Goal: Complete application form

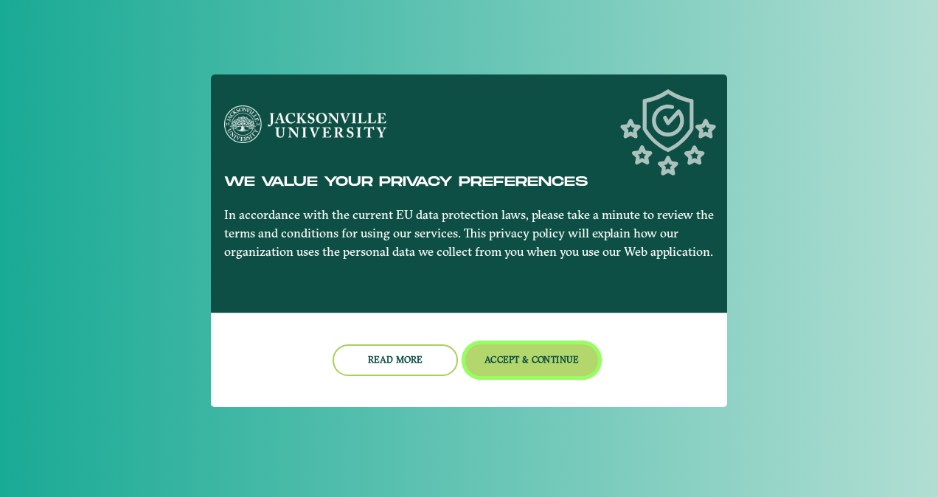
click at [521, 355] on button "Accept & Continue" at bounding box center [531, 360] width 133 height 32
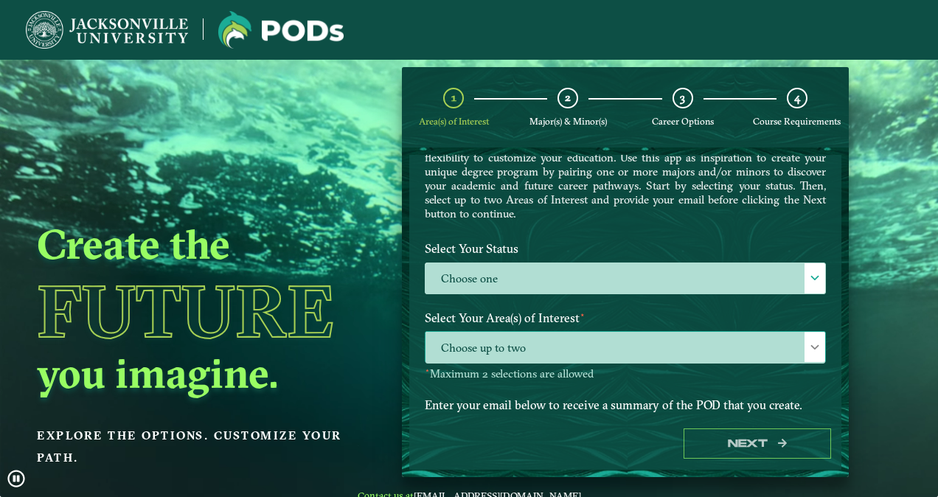
scroll to position [148, 0]
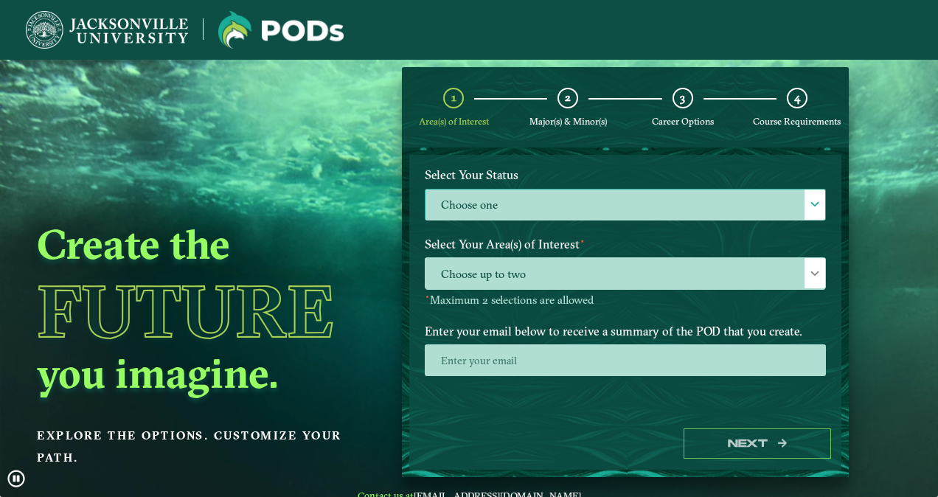
click at [537, 208] on label "Choose one" at bounding box center [626, 206] width 400 height 32
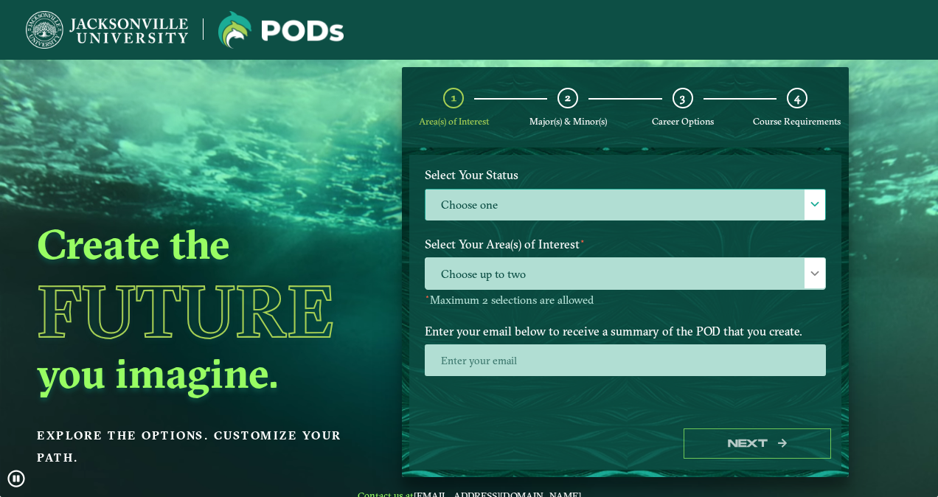
scroll to position [7, 64]
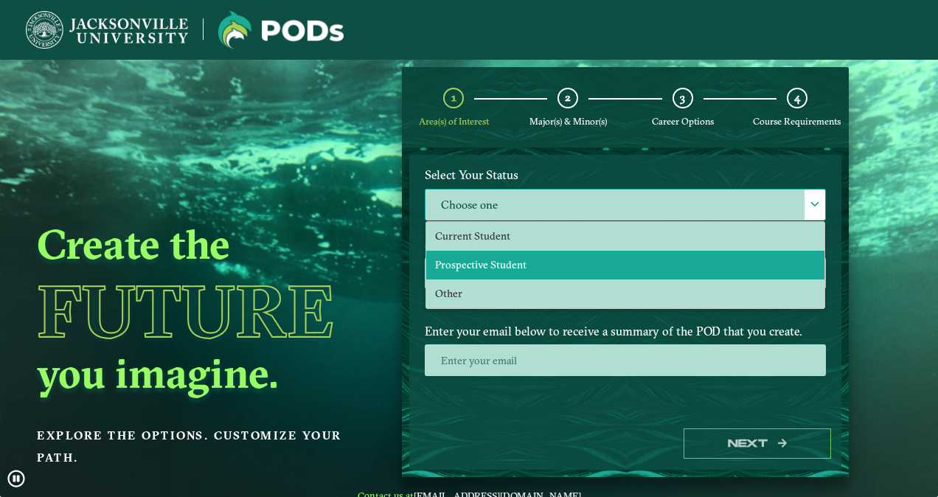
click at [467, 255] on li "Prospective Student" at bounding box center [625, 265] width 398 height 29
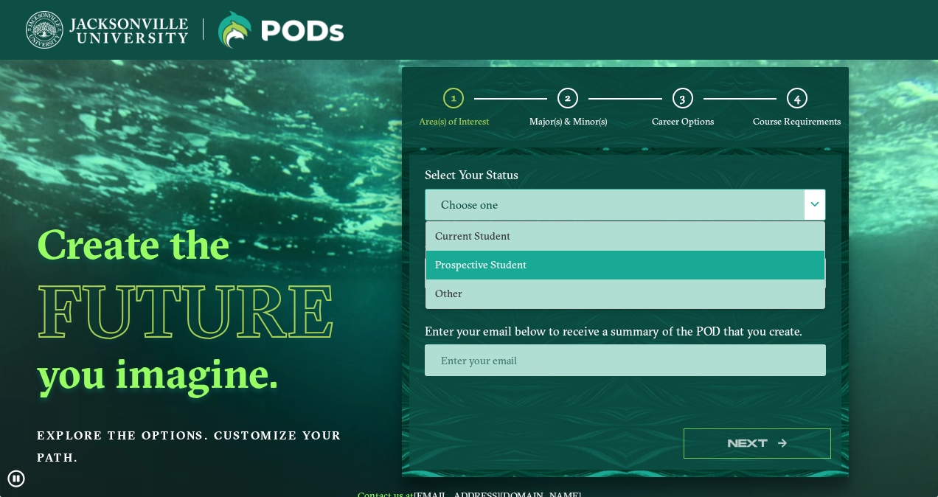
select select "[object Object]"
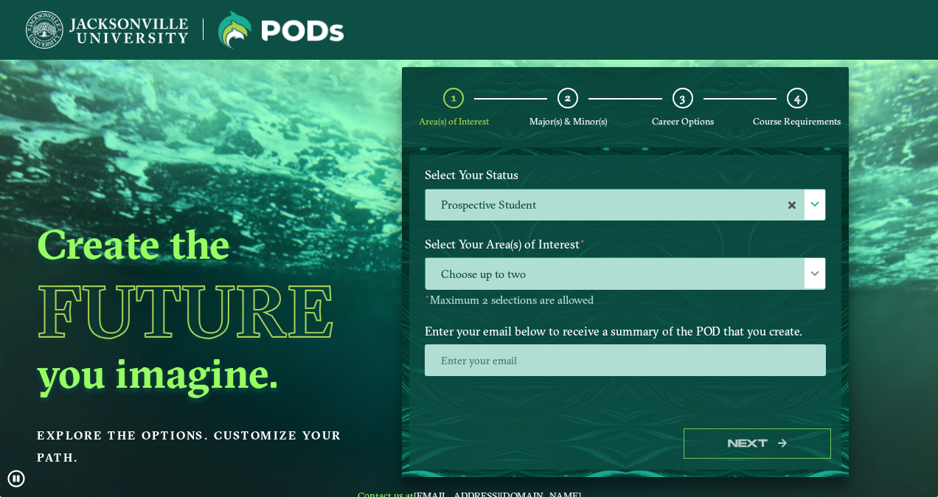
click at [510, 271] on span "Choose up to two" at bounding box center [626, 274] width 400 height 32
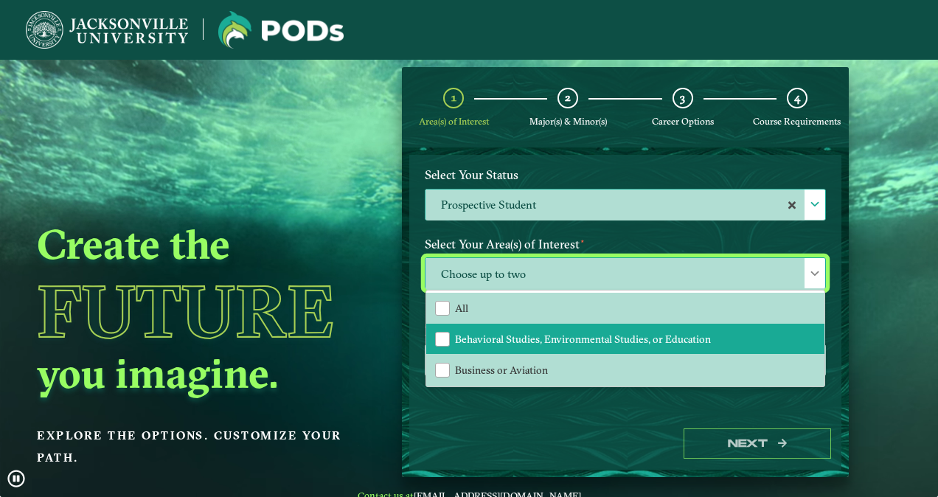
scroll to position [74, 0]
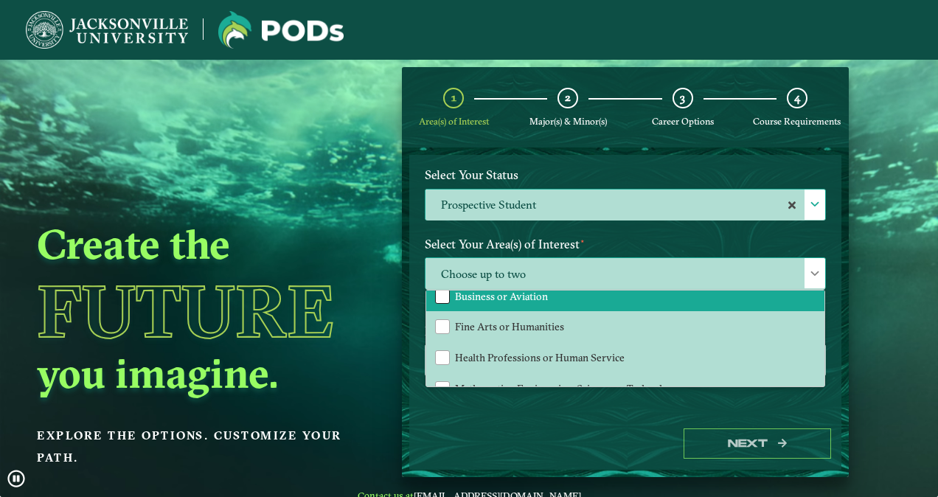
click at [438, 296] on div "Business or Aviation" at bounding box center [442, 296] width 15 height 15
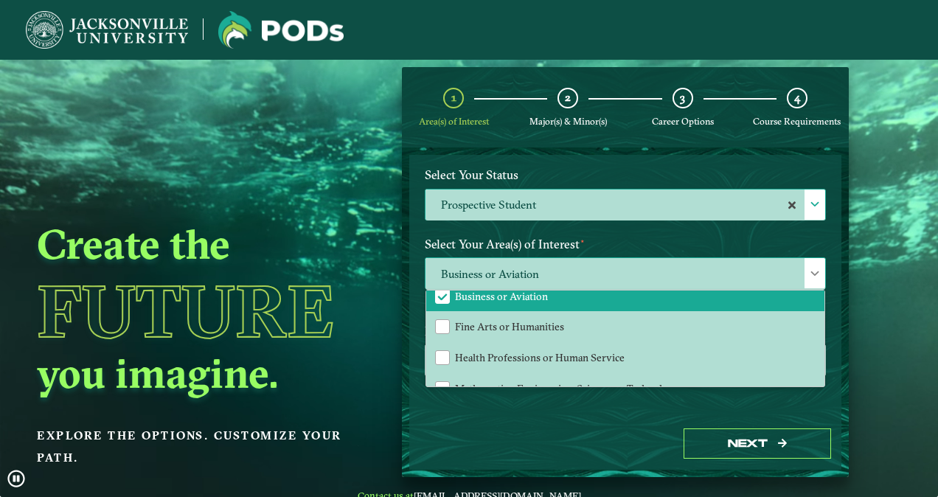
scroll to position [93, 0]
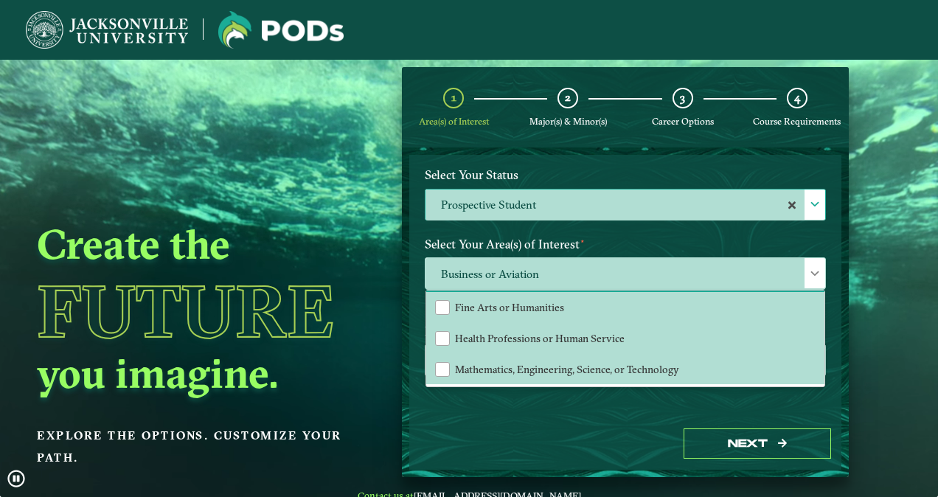
click at [604, 454] on div "Next" at bounding box center [625, 443] width 432 height 51
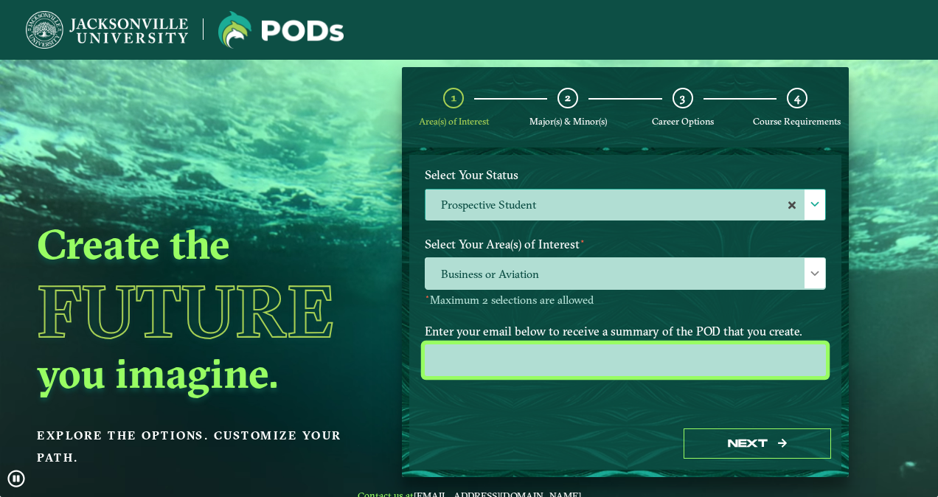
click at [460, 355] on input "email" at bounding box center [625, 360] width 401 height 32
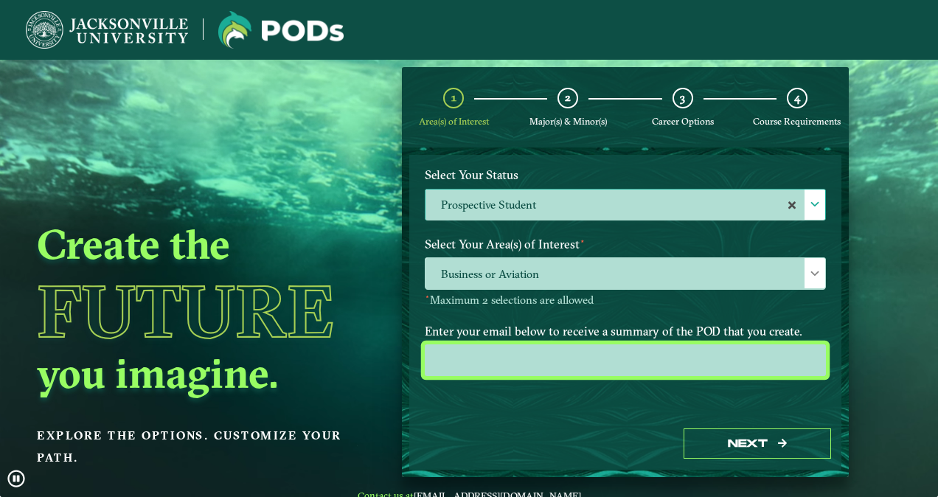
click at [434, 361] on input "email" at bounding box center [625, 360] width 401 height 32
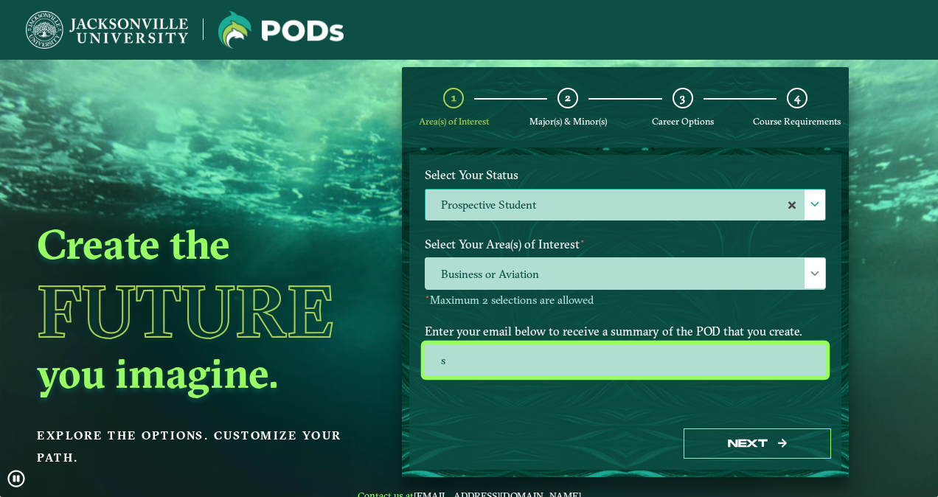
type input "[EMAIL_ADDRESS][DOMAIN_NAME]"
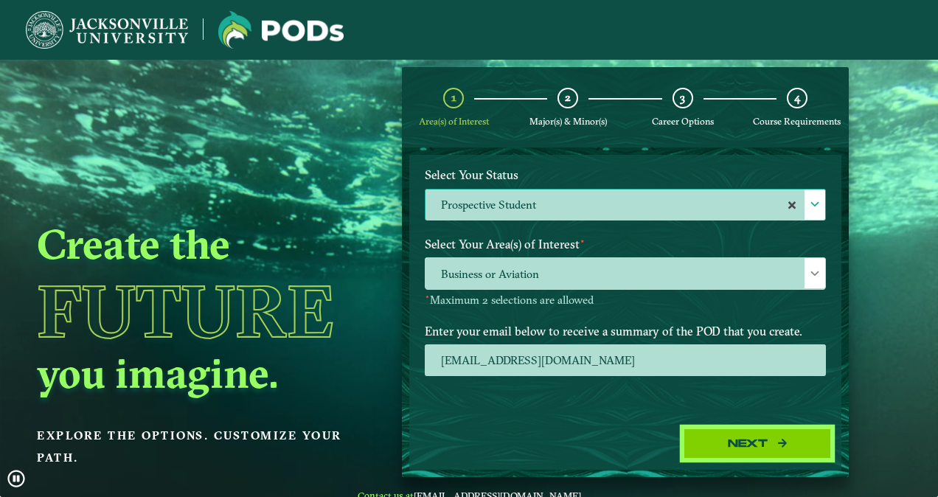
click at [733, 446] on button "Next" at bounding box center [758, 444] width 148 height 30
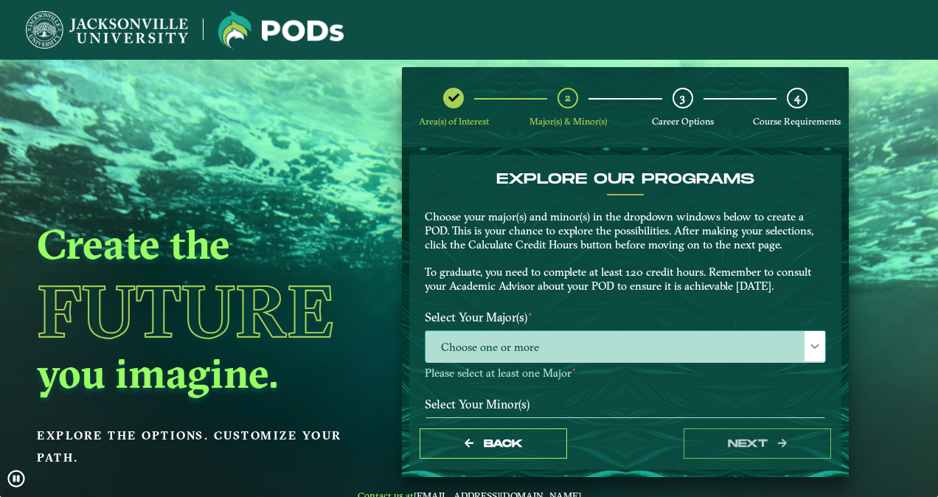
click at [563, 341] on span "Choose one or more" at bounding box center [626, 347] width 400 height 32
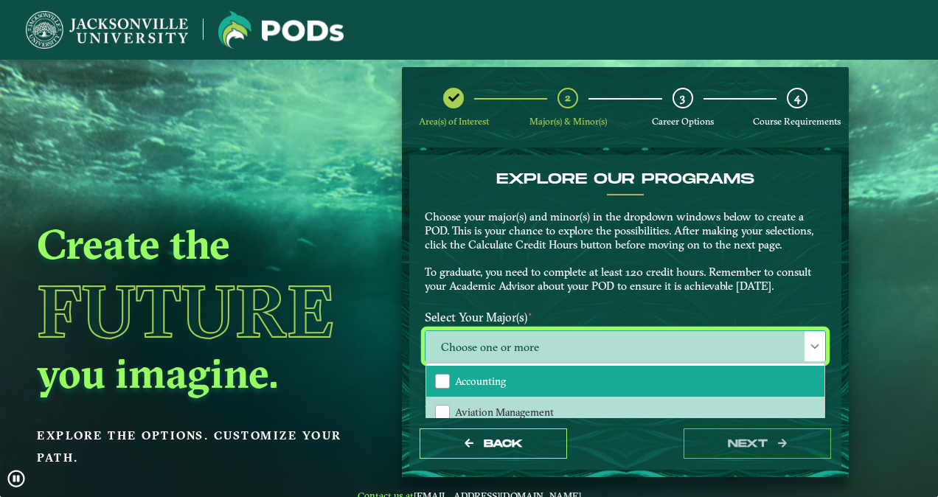
scroll to position [74, 0]
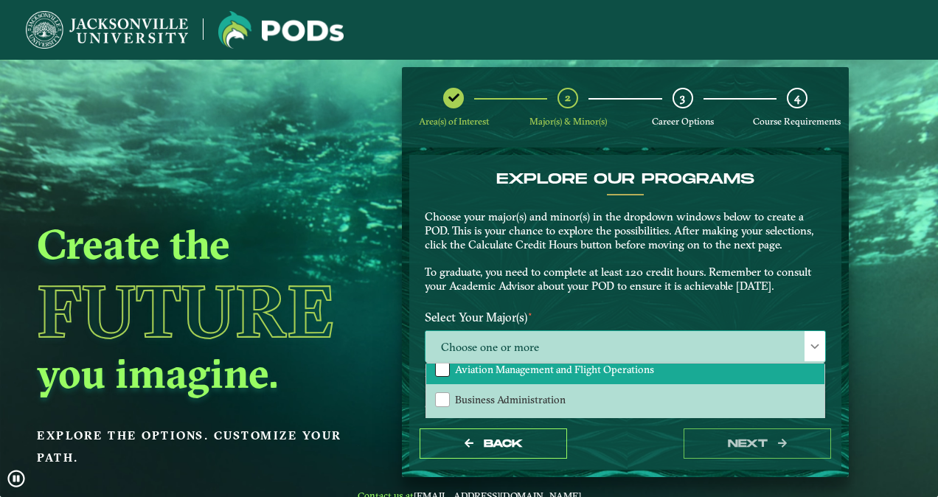
click at [440, 364] on div "Aviation Management and Flight Operations" at bounding box center [442, 369] width 15 height 15
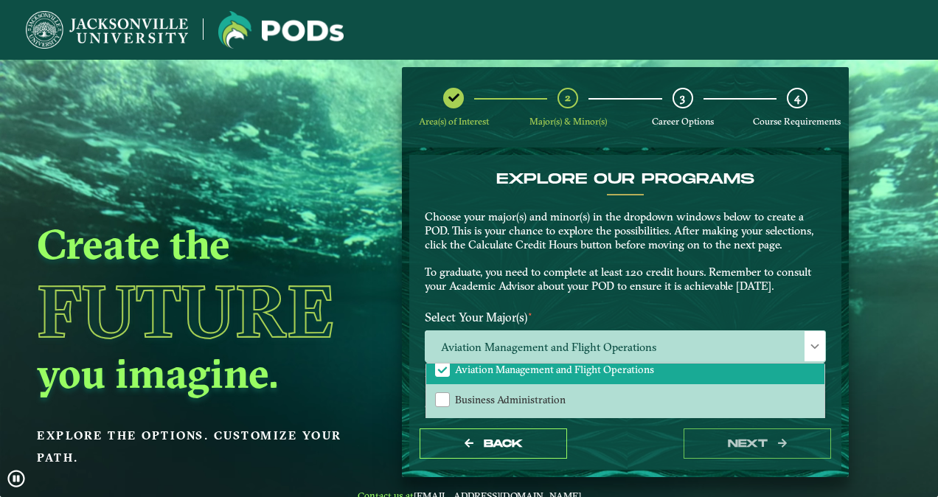
click at [596, 452] on div "Back next" at bounding box center [625, 443] width 432 height 51
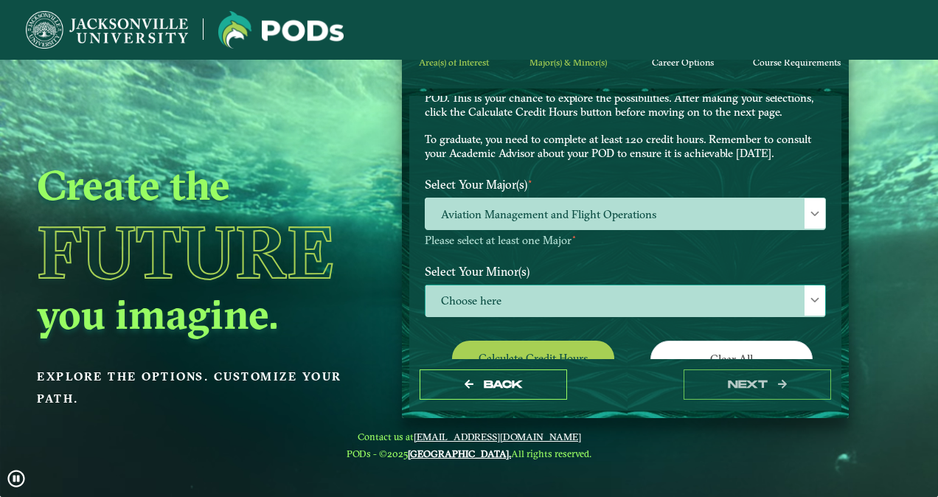
click at [524, 302] on span "Choose here" at bounding box center [626, 301] width 400 height 32
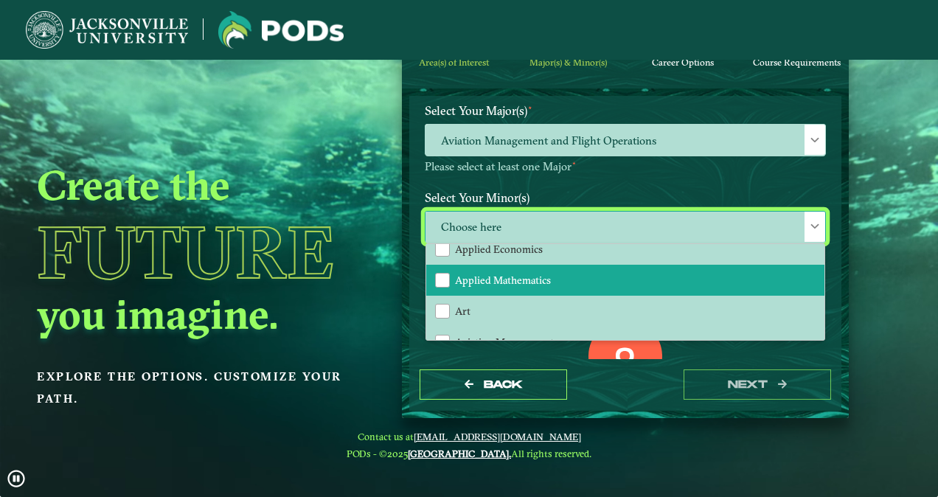
scroll to position [148, 0]
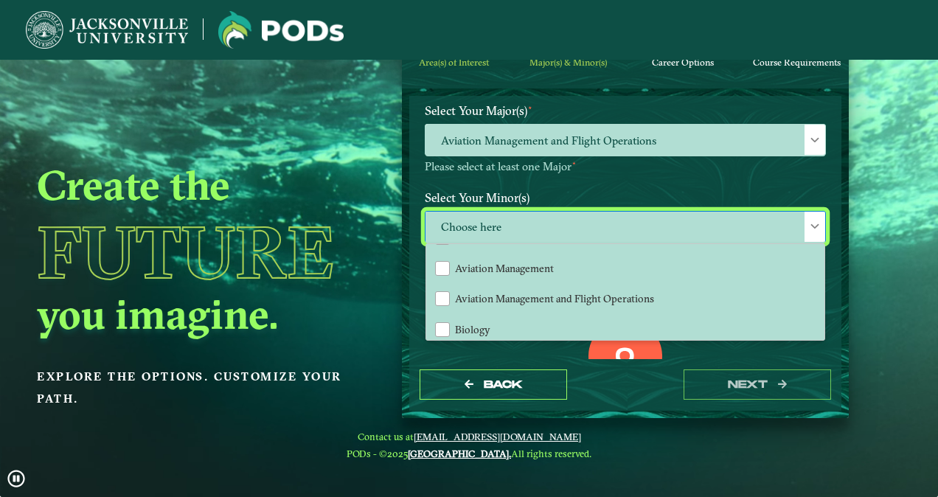
click at [261, 440] on div "Create the Future you imagine. Explore the options. Customize your path." at bounding box center [201, 249] width 403 height 497
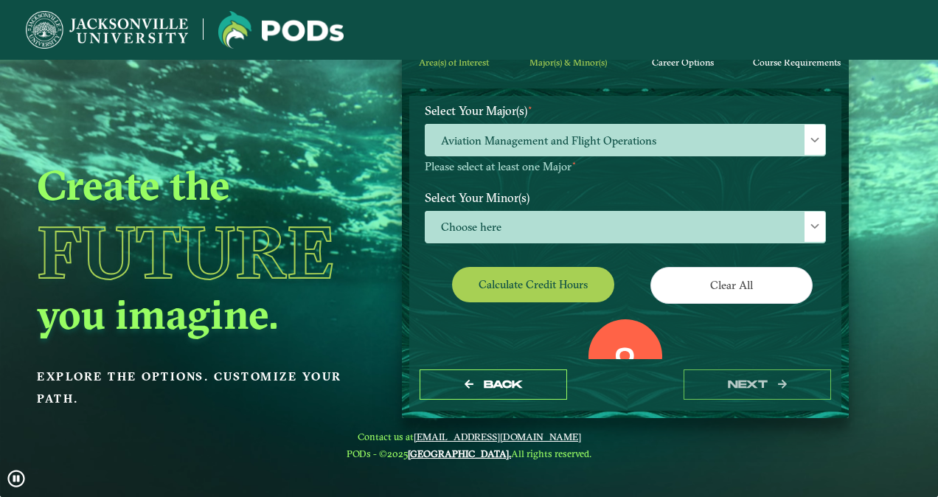
scroll to position [267, 0]
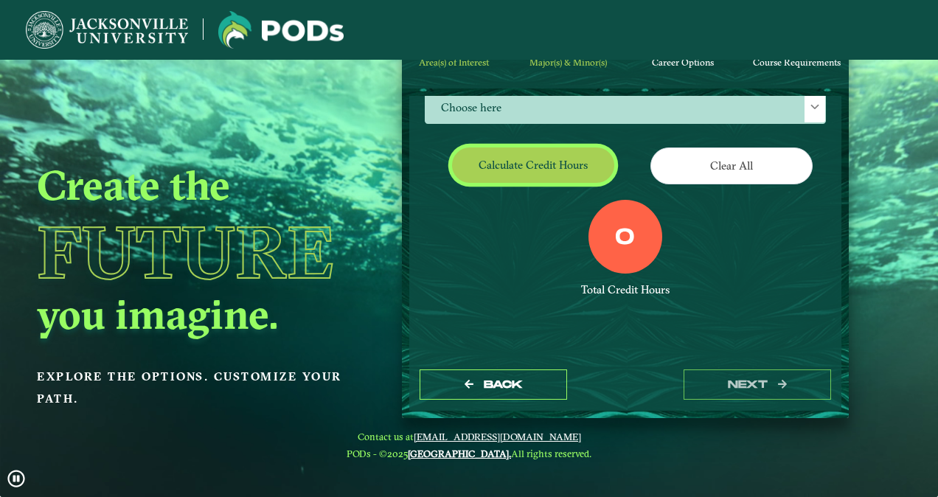
click at [504, 167] on button "Calculate credit hours" at bounding box center [533, 165] width 162 height 35
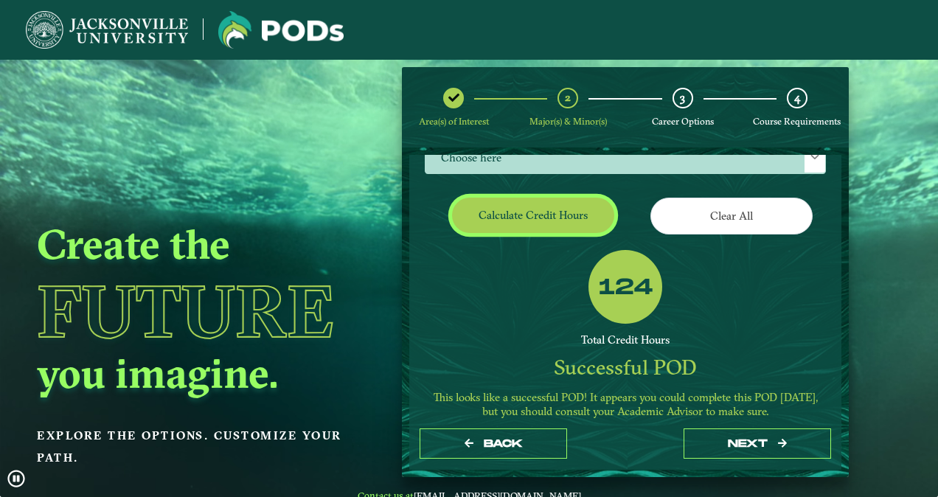
scroll to position [321, 0]
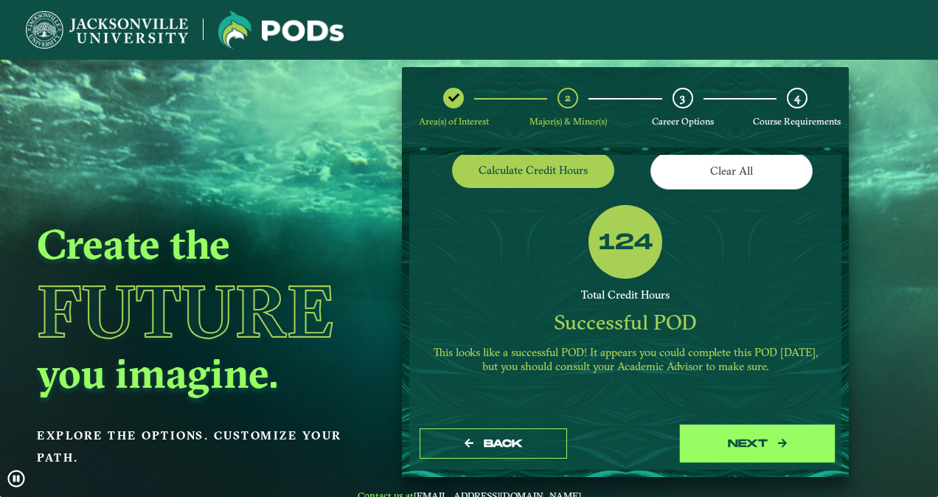
click at [743, 449] on button "next" at bounding box center [758, 444] width 148 height 30
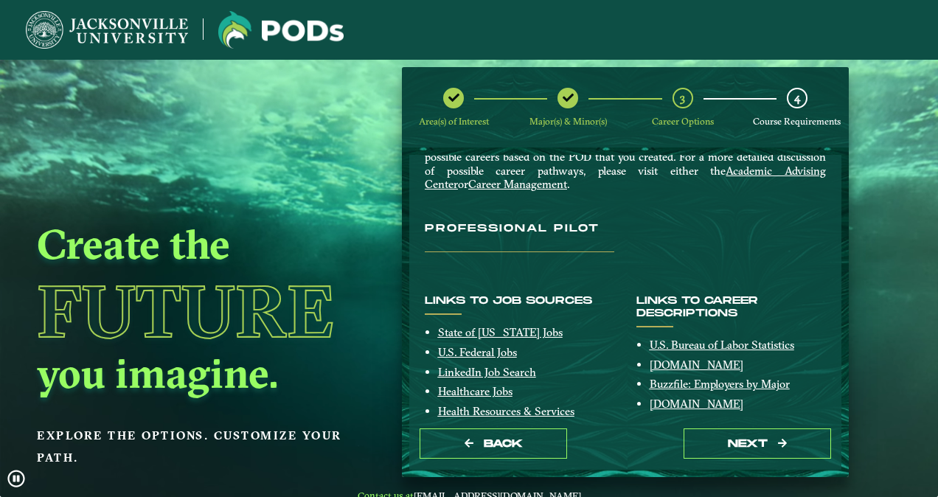
scroll to position [188, 0]
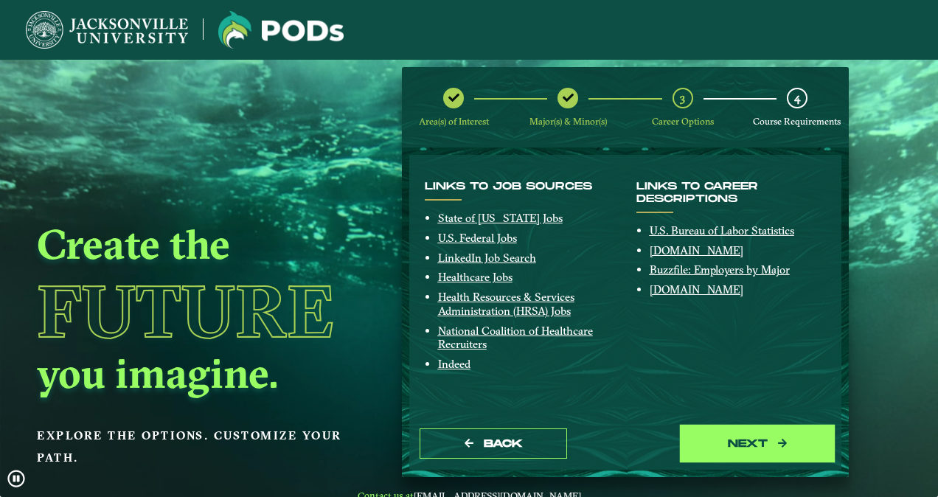
click at [718, 451] on button "next" at bounding box center [758, 444] width 148 height 30
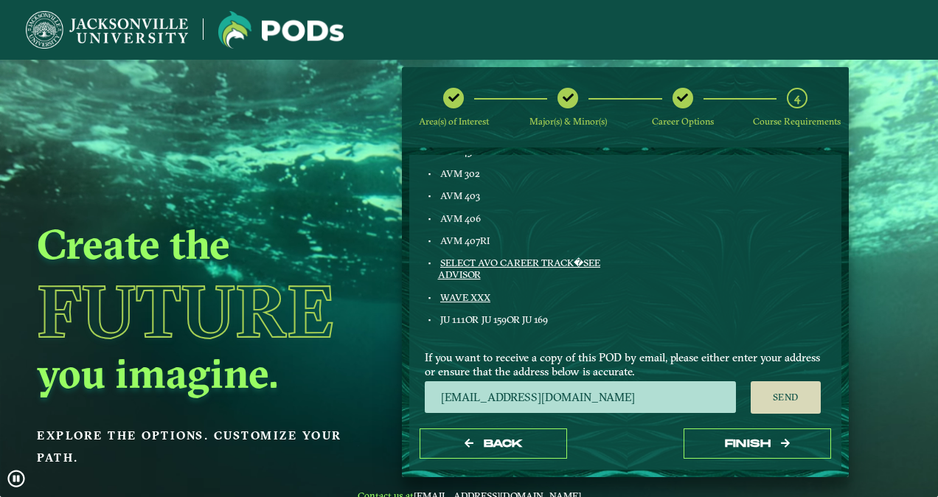
scroll to position [1002, 0]
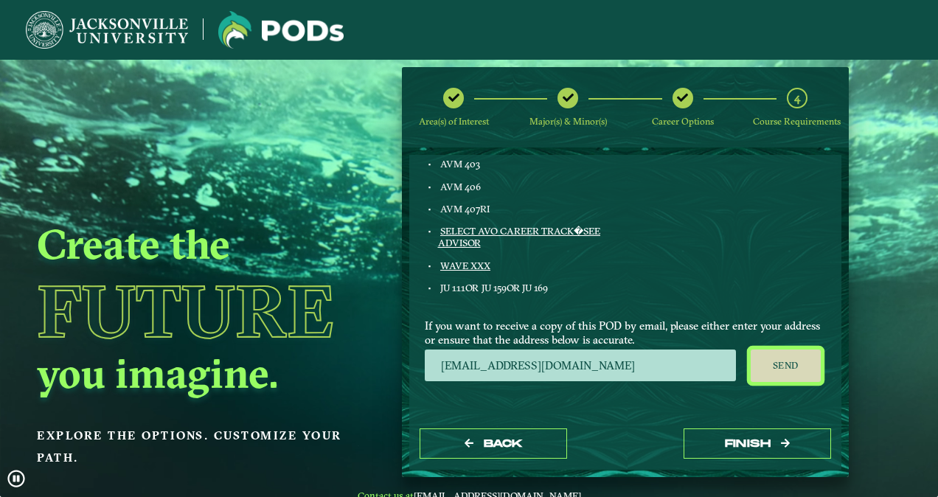
click at [777, 367] on button "Send" at bounding box center [786, 366] width 70 height 32
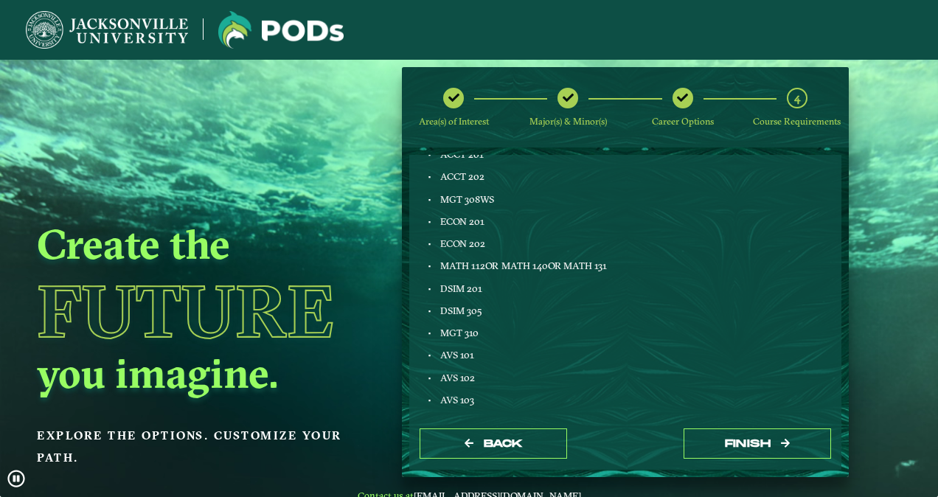
scroll to position [369, 0]
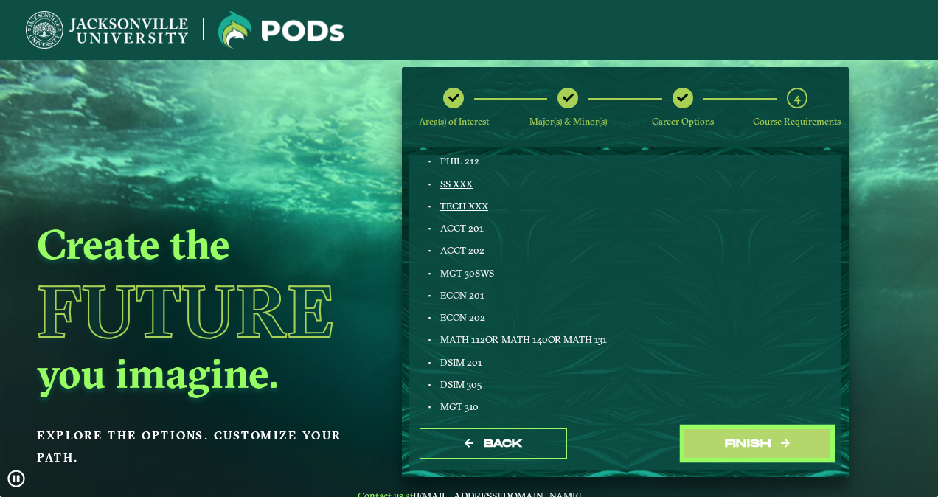
click at [708, 450] on button "Finish" at bounding box center [758, 444] width 148 height 30
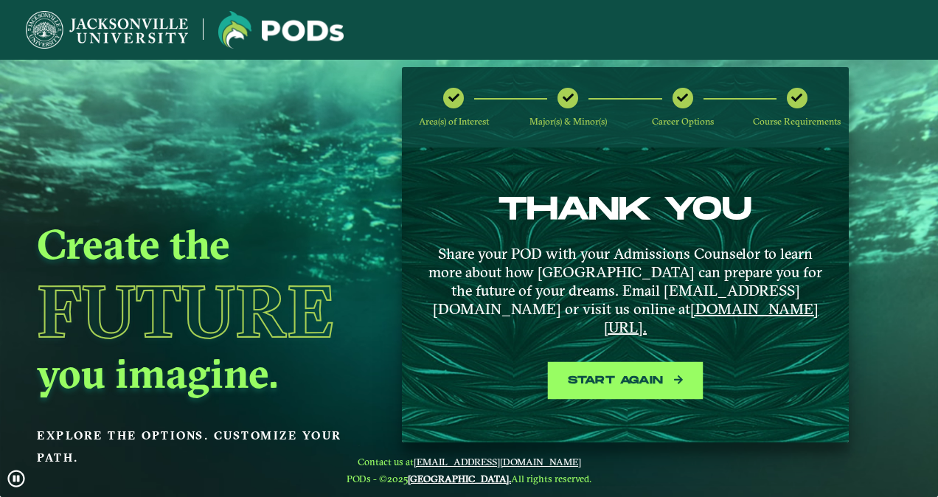
click at [637, 366] on button "Start again" at bounding box center [626, 381] width 148 height 30
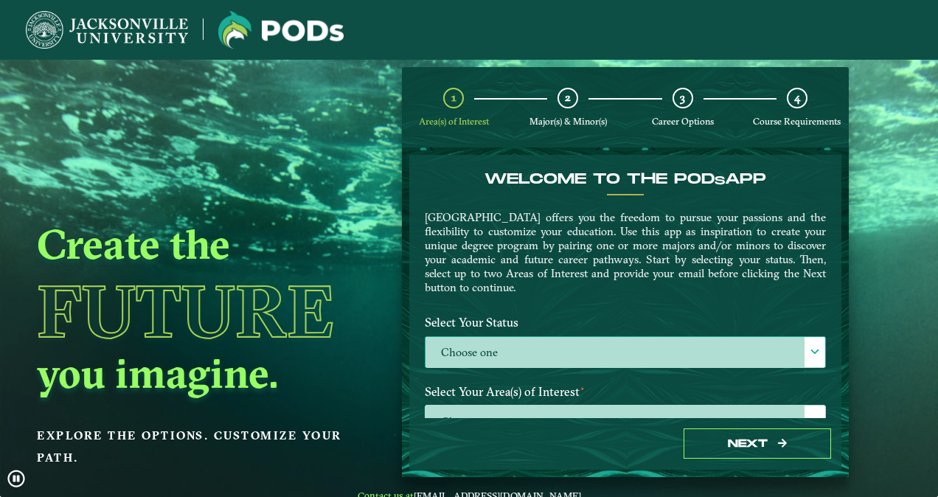
click at [521, 350] on label "Choose one" at bounding box center [626, 353] width 400 height 32
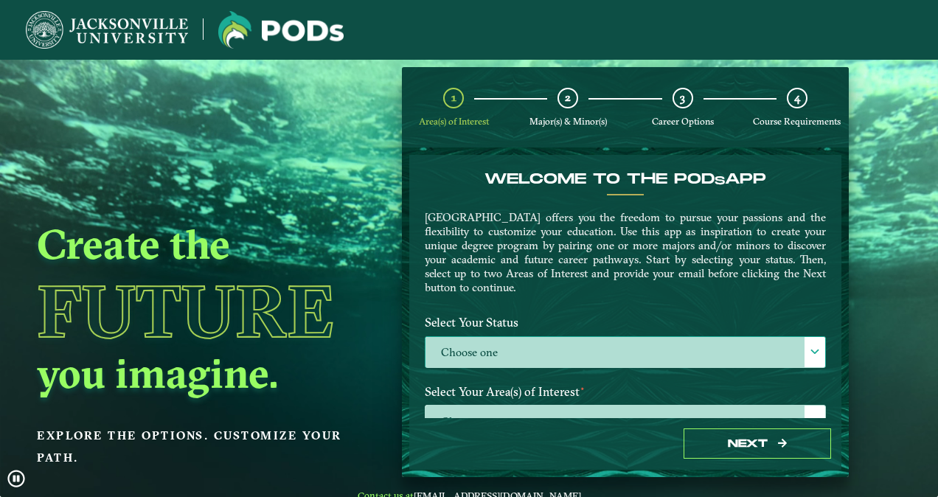
scroll to position [7, 64]
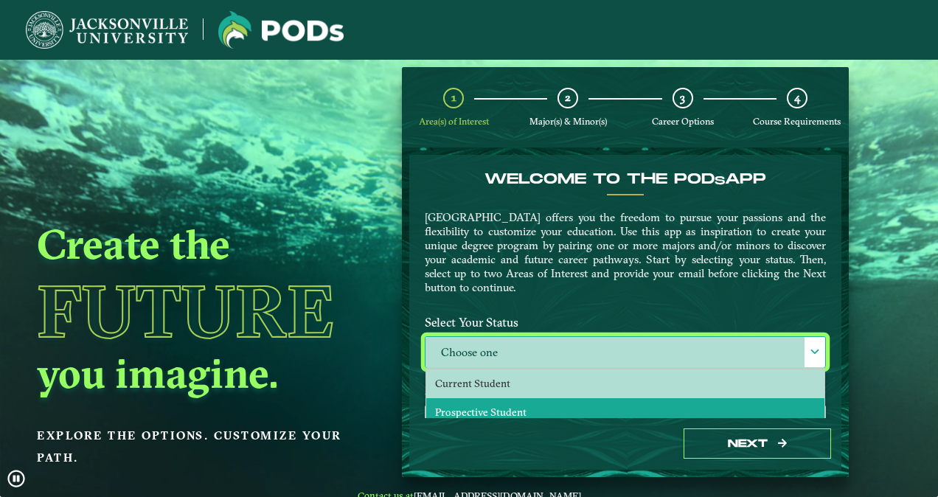
click at [470, 409] on span "Prospective Student" at bounding box center [480, 412] width 91 height 13
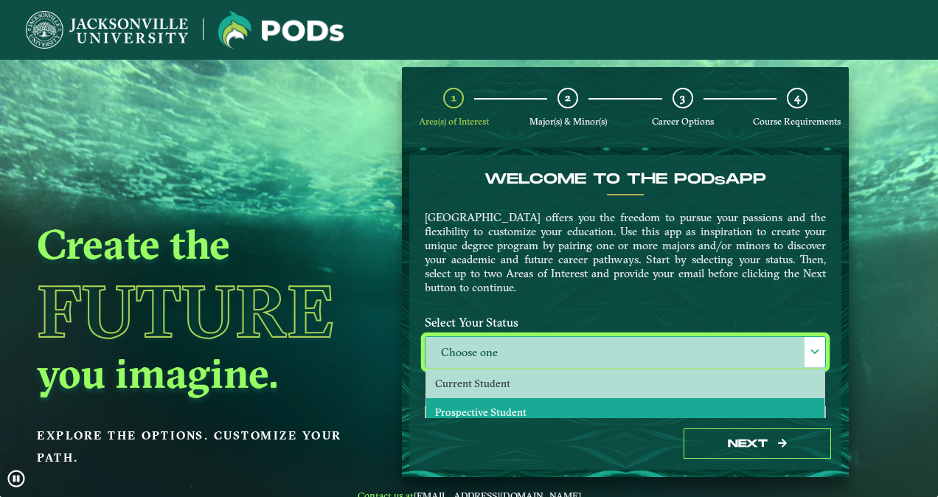
select select "[object Object]"
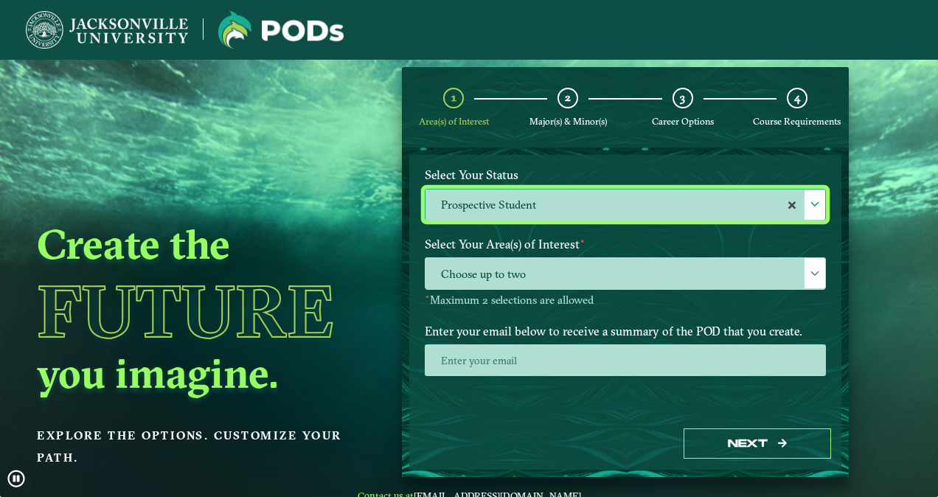
scroll to position [160, 0]
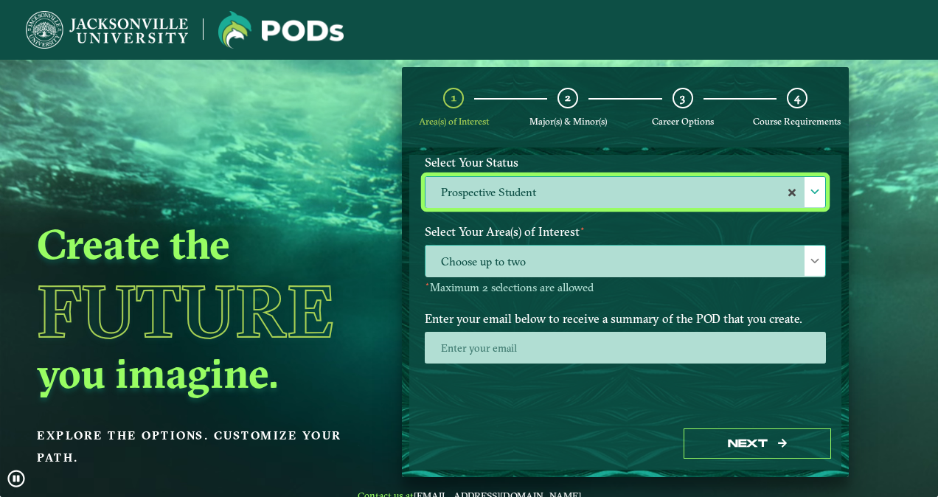
click at [472, 255] on span "Choose up to two" at bounding box center [626, 262] width 400 height 32
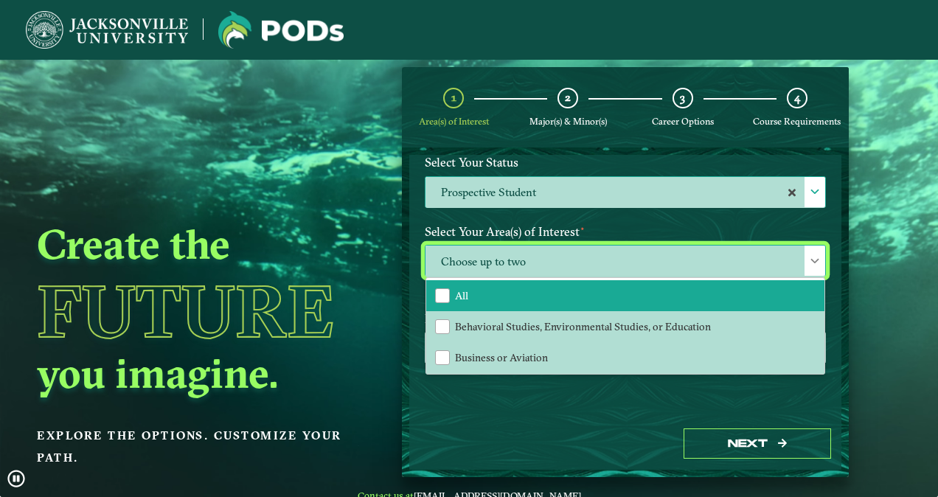
scroll to position [74, 0]
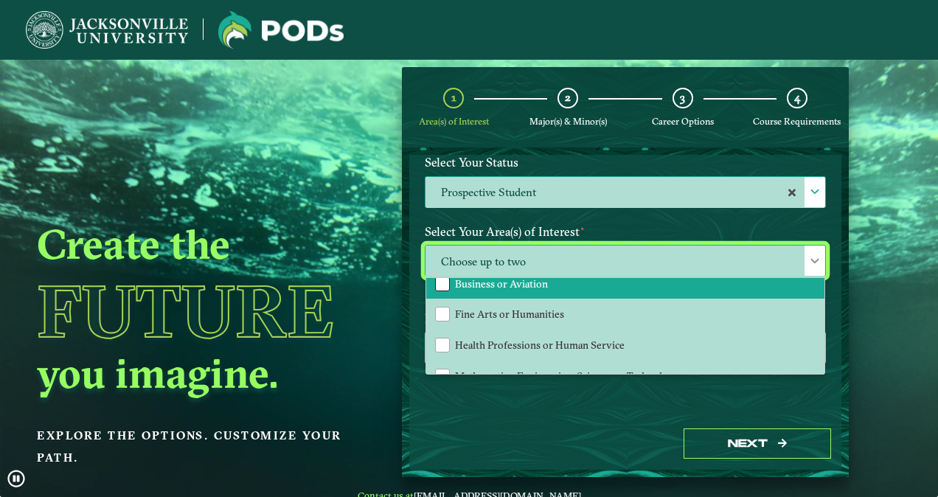
click at [439, 282] on div "Business or Aviation" at bounding box center [442, 284] width 15 height 15
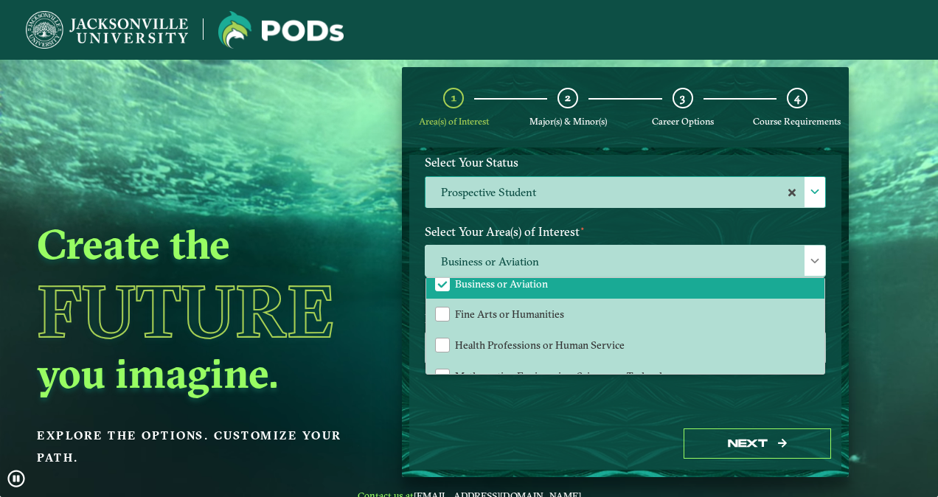
click at [863, 280] on ngx-dashboard "Create the Future you imagine. Explore the options. Customize your path. 1 Area…" at bounding box center [469, 272] width 938 height 410
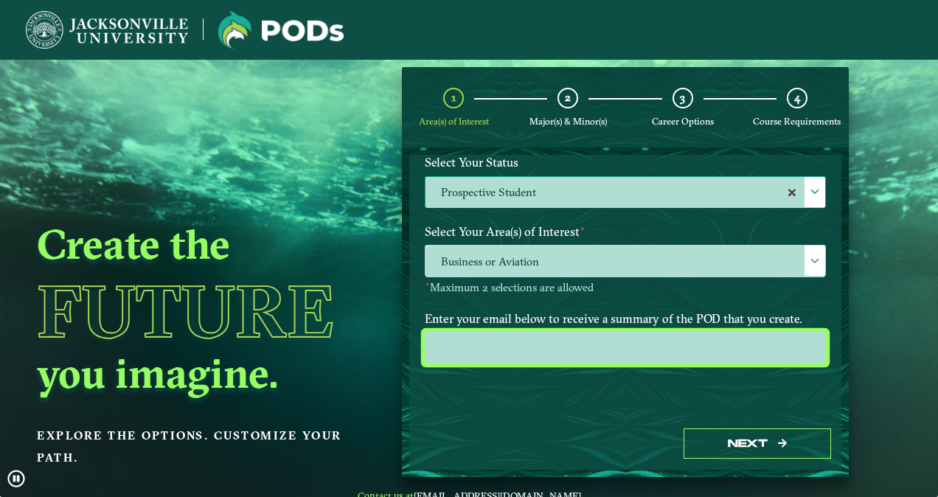
click at [431, 353] on input "email" at bounding box center [625, 348] width 401 height 32
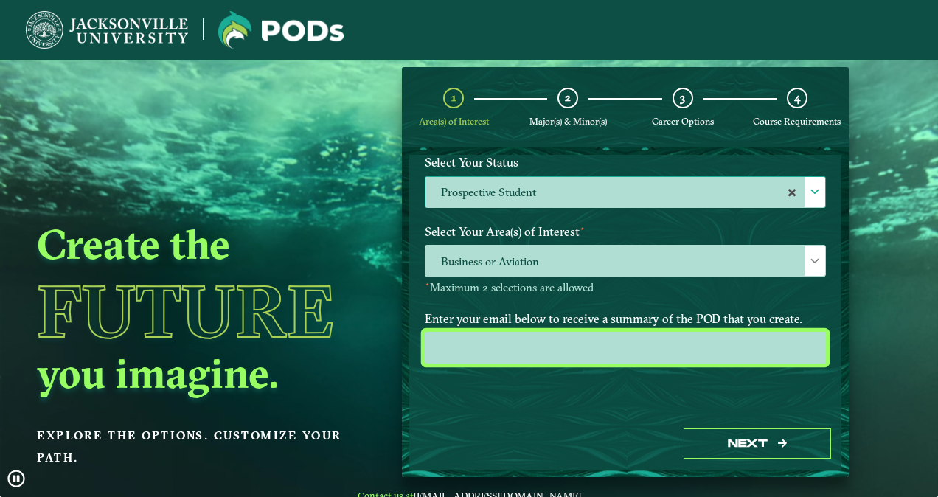
type input "[EMAIL_ADDRESS][DOMAIN_NAME]"
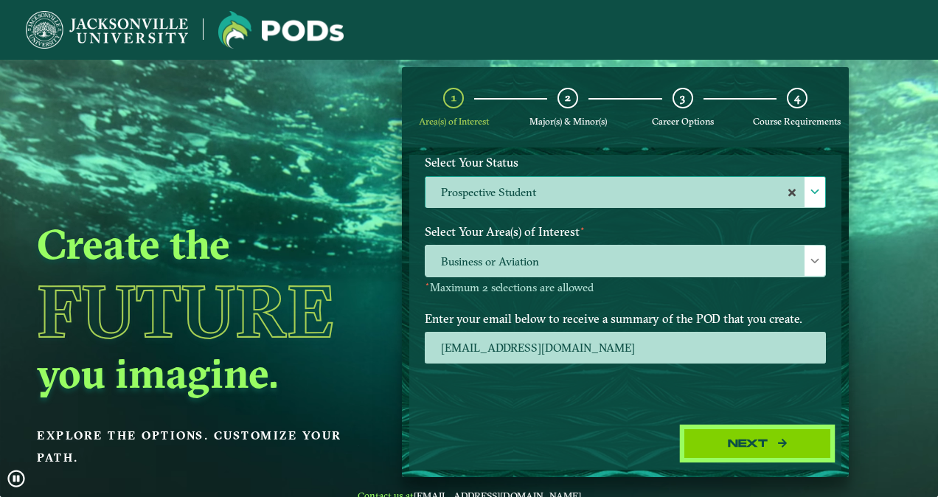
click at [757, 439] on button "Next" at bounding box center [758, 444] width 148 height 30
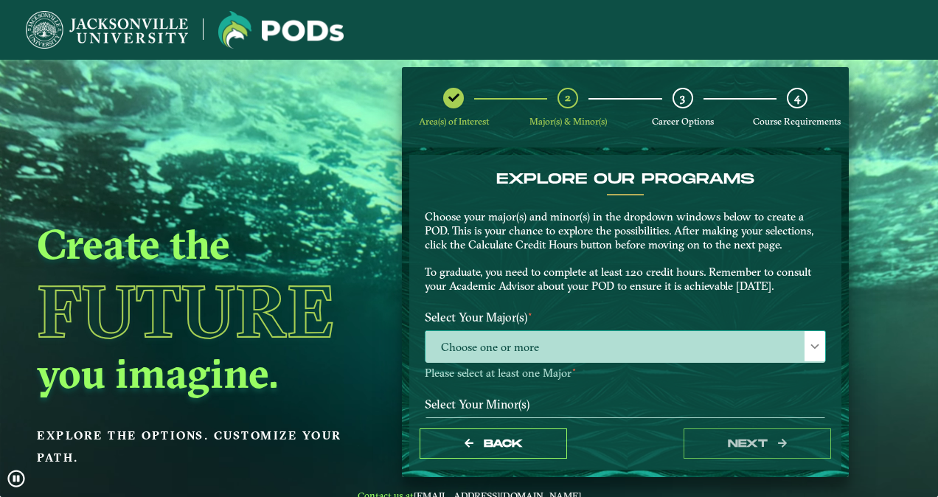
click at [465, 351] on span "Choose one or more" at bounding box center [626, 347] width 400 height 32
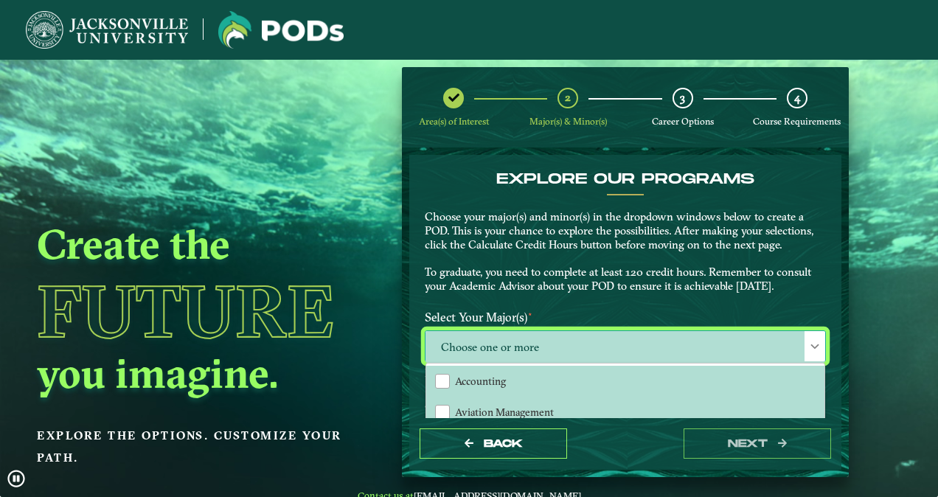
scroll to position [7, 64]
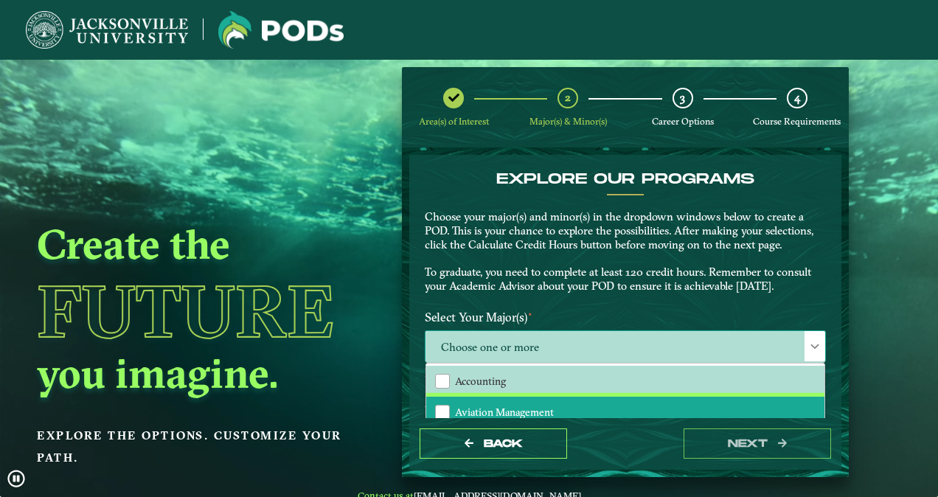
click at [448, 407] on li "Aviation Management" at bounding box center [625, 412] width 398 height 31
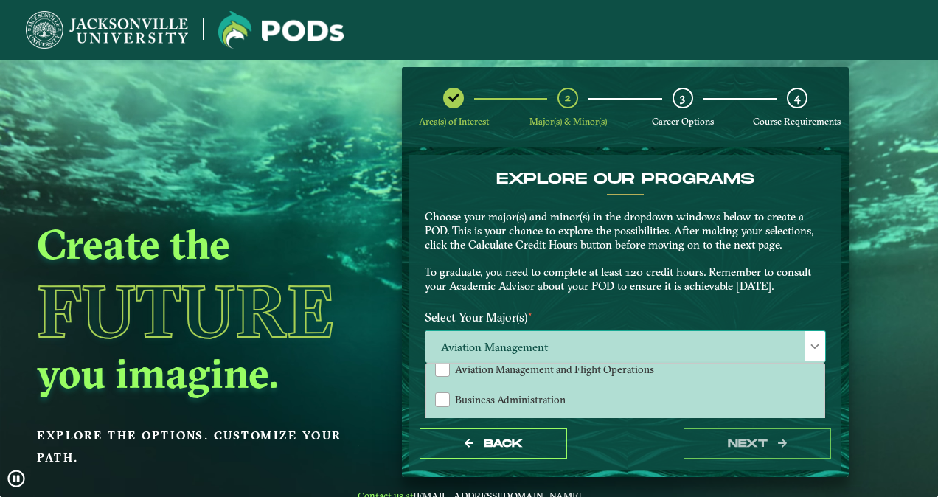
scroll to position [148, 0]
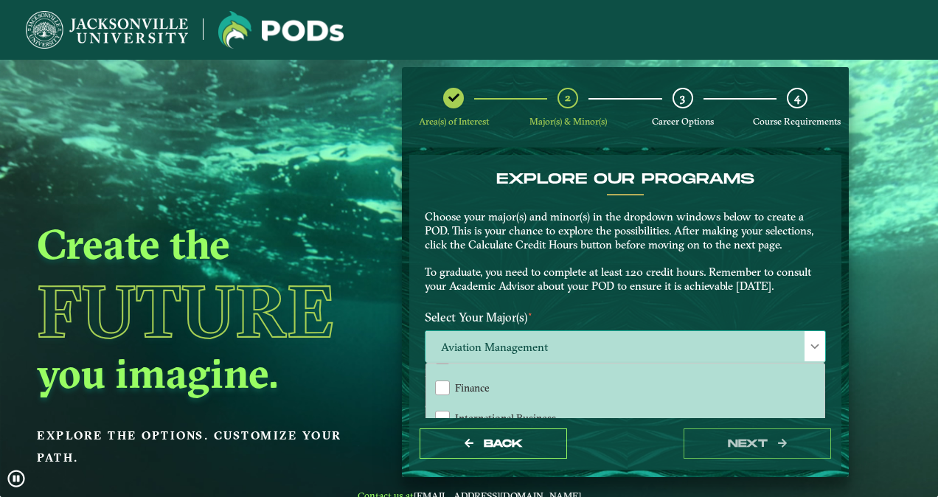
drag, startPoint x: 809, startPoint y: 341, endPoint x: 813, endPoint y: 351, distance: 10.3
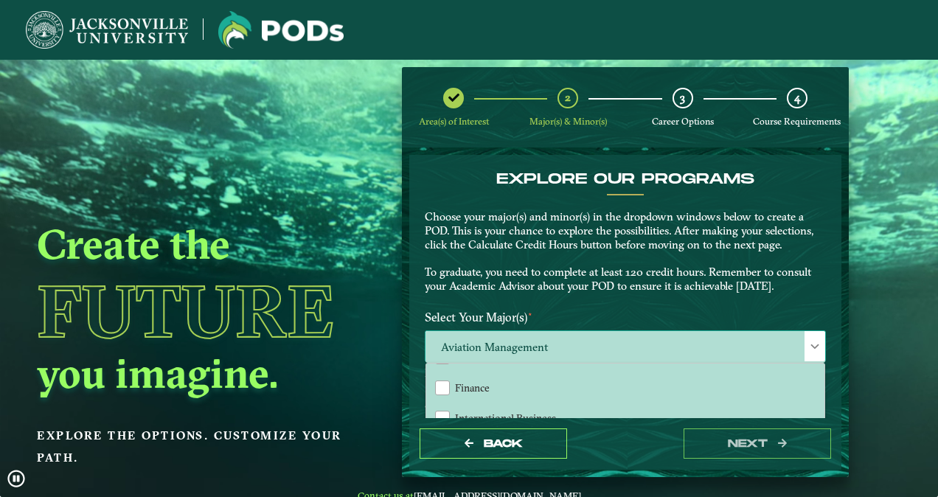
click at [811, 350] on span at bounding box center [815, 346] width 10 height 10
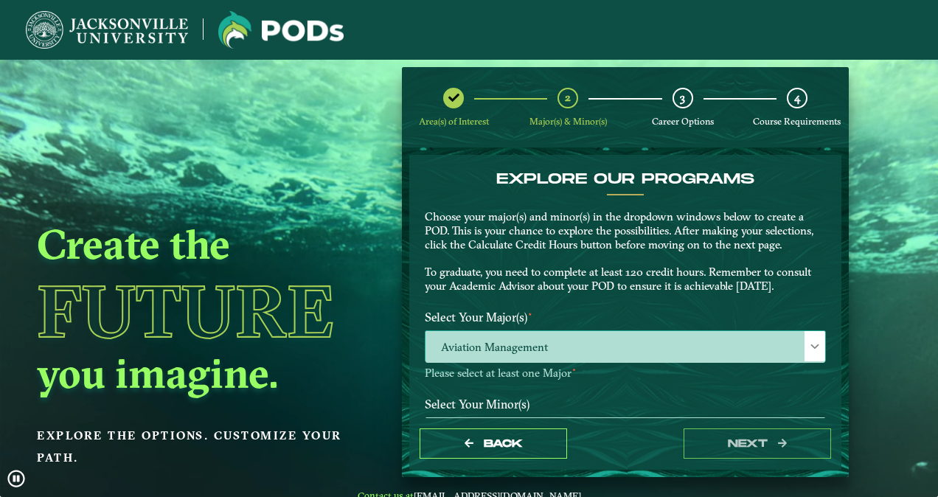
click at [816, 343] on div at bounding box center [815, 346] width 21 height 30
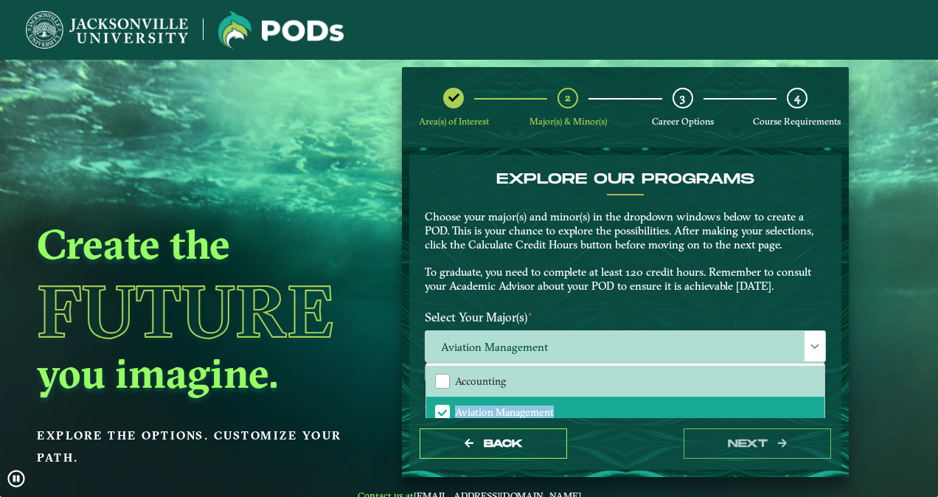
drag, startPoint x: 819, startPoint y: 369, endPoint x: 823, endPoint y: 381, distance: 13.3
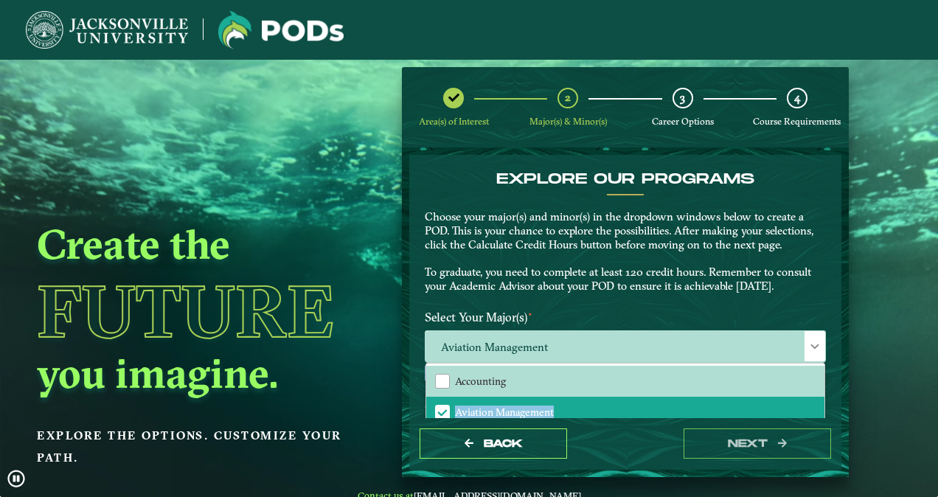
click at [823, 381] on div "Select Your Major(s) ⋆ Aviation Management Accounting Aviation Management Aviat…" at bounding box center [625, 347] width 423 height 87
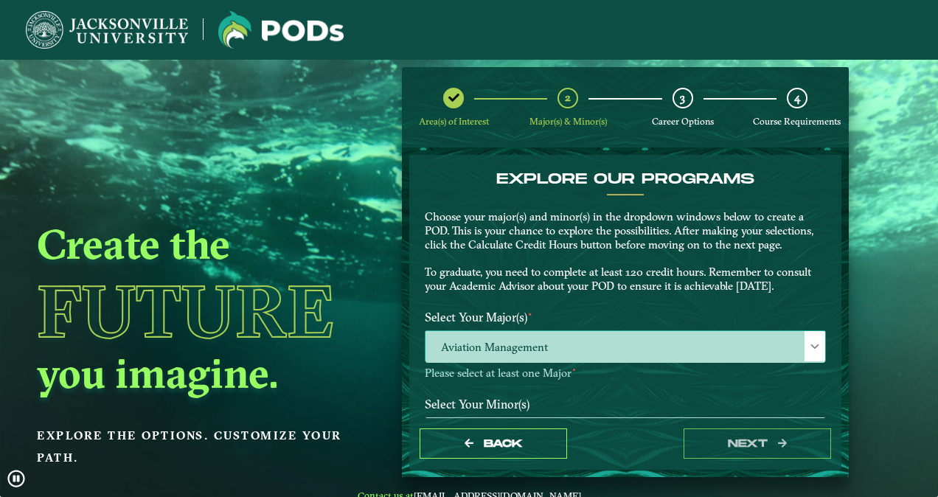
click at [586, 354] on span "Aviation Management" at bounding box center [626, 347] width 400 height 32
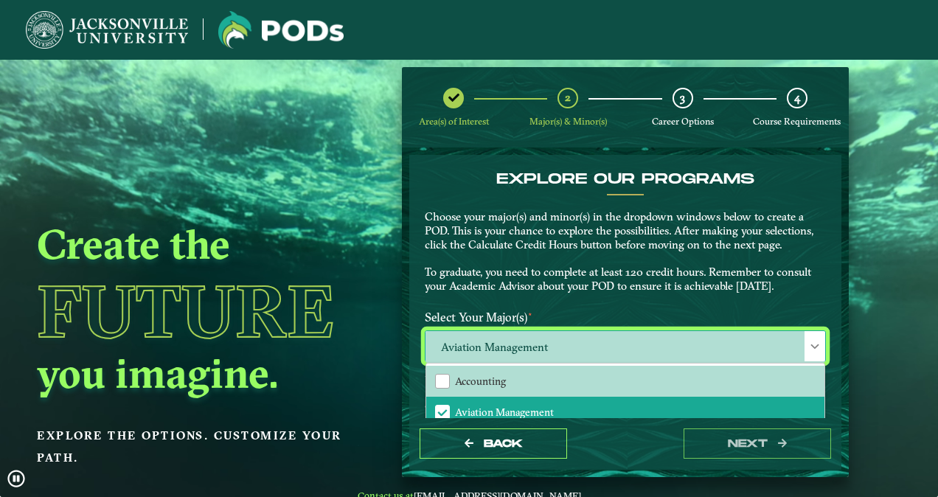
scroll to position [74, 0]
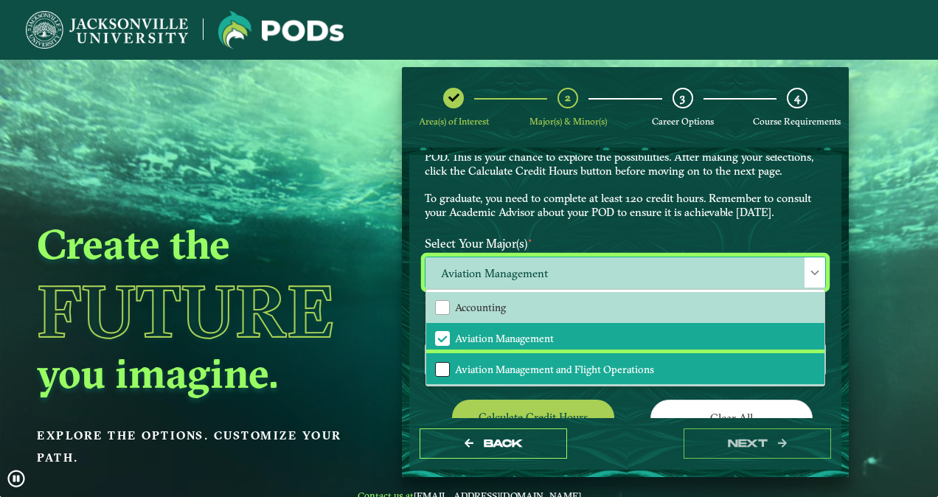
click at [441, 369] on div "Aviation Management and Flight Operations" at bounding box center [442, 369] width 15 height 15
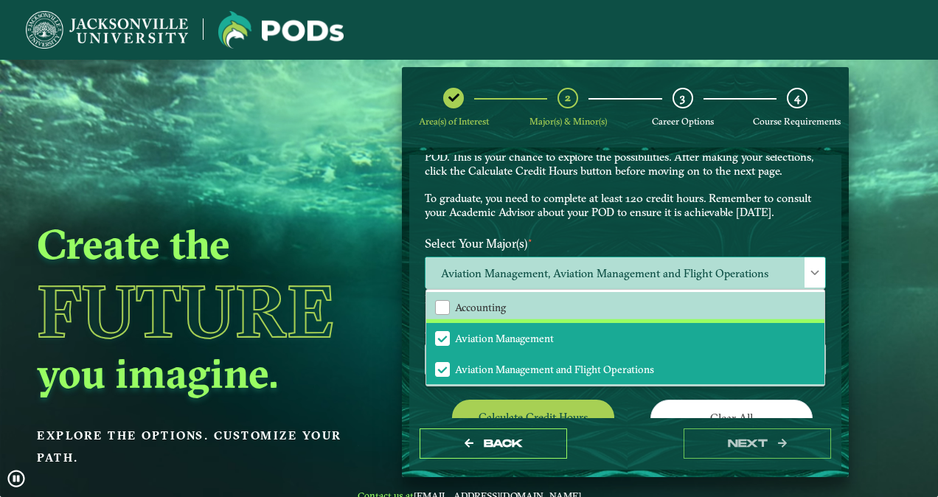
click at [440, 333] on span "Aviation Management" at bounding box center [442, 338] width 13 height 13
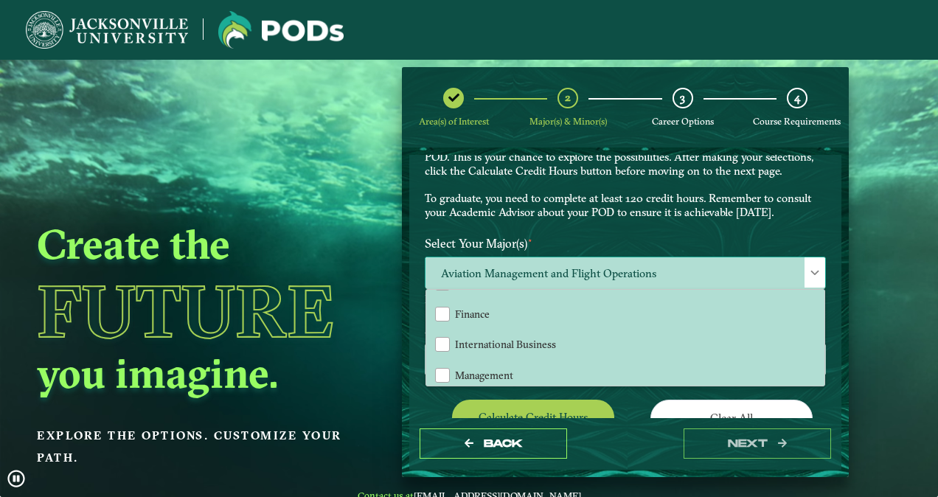
scroll to position [295, 0]
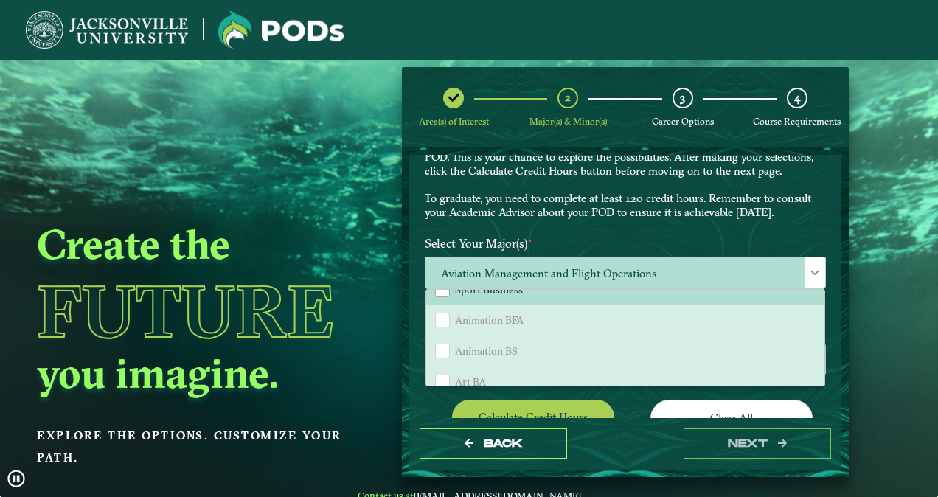
click at [405, 400] on form "EXPLORE OUR PROGRAMS Choose your major(s) and minor(s) in the dropdown windows …" at bounding box center [625, 312] width 447 height 329
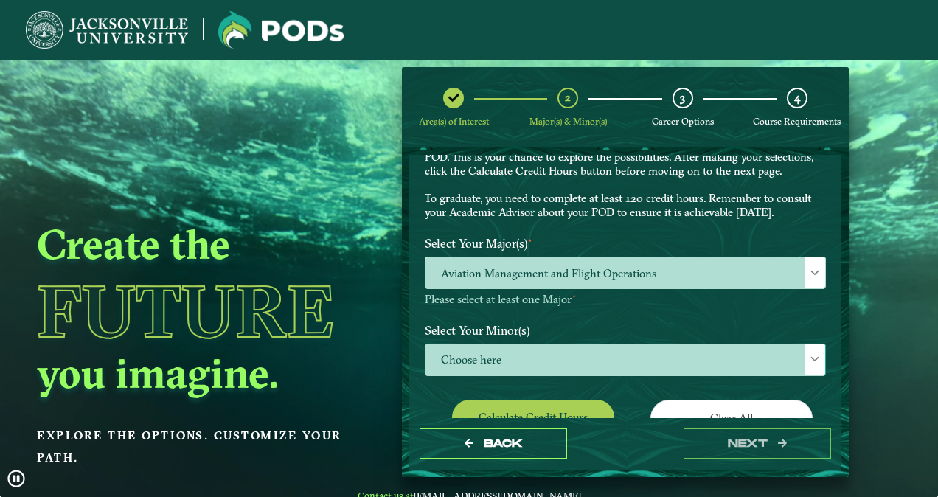
click at [531, 358] on span "Choose here" at bounding box center [626, 360] width 400 height 32
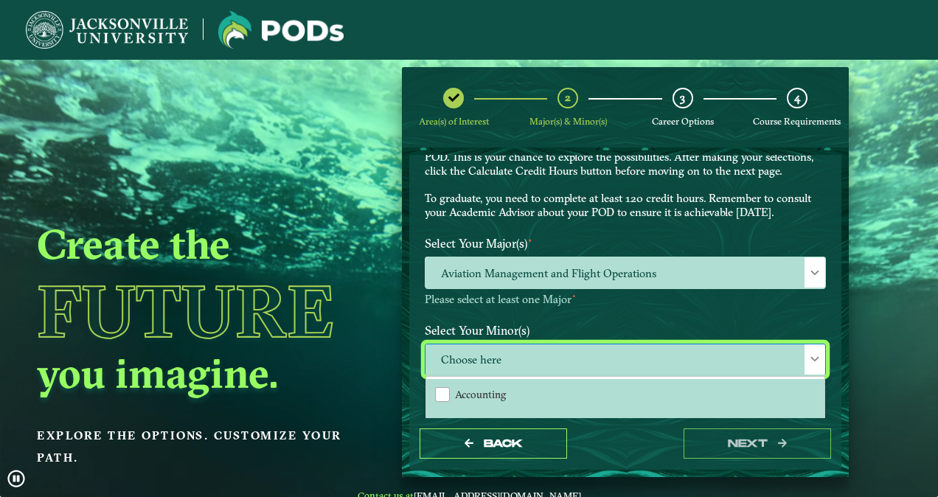
scroll to position [267, 0]
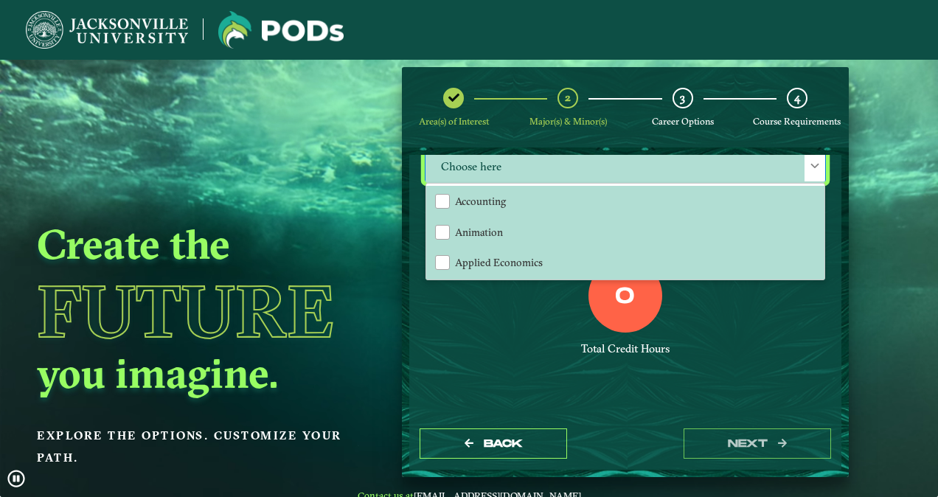
click at [502, 345] on div "Total Credit Hours" at bounding box center [625, 349] width 401 height 14
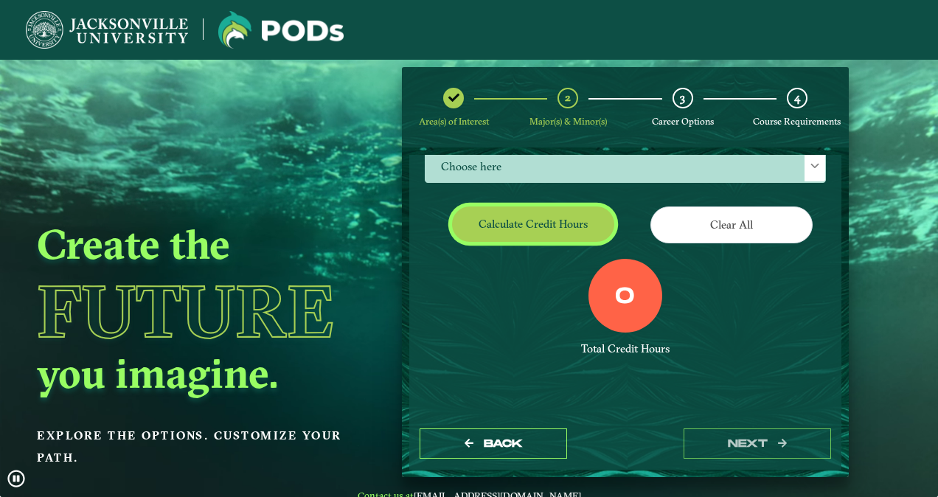
click at [553, 214] on button "Calculate credit hours" at bounding box center [533, 224] width 162 height 35
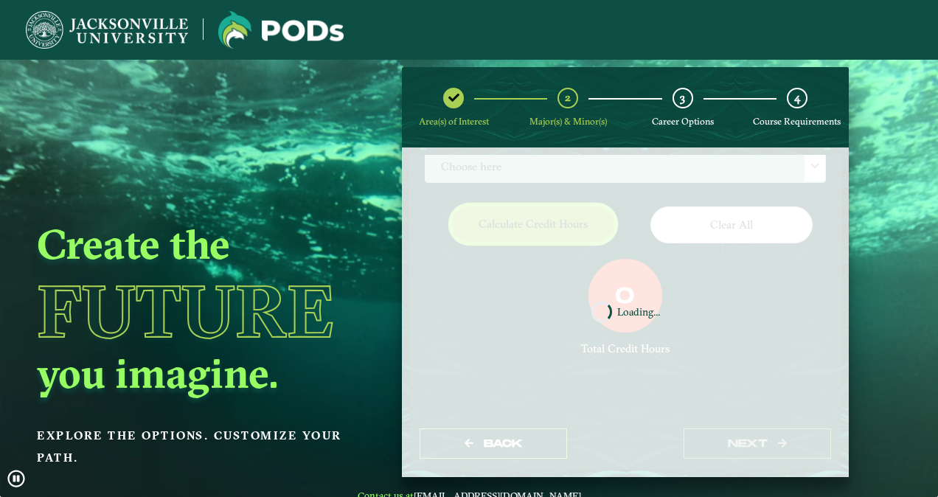
scroll to position [202, 0]
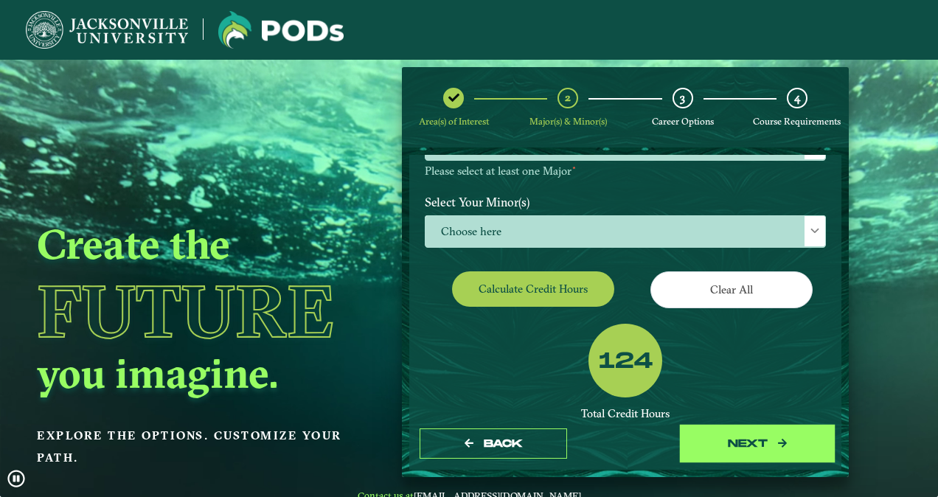
click at [743, 437] on button "next" at bounding box center [758, 444] width 148 height 30
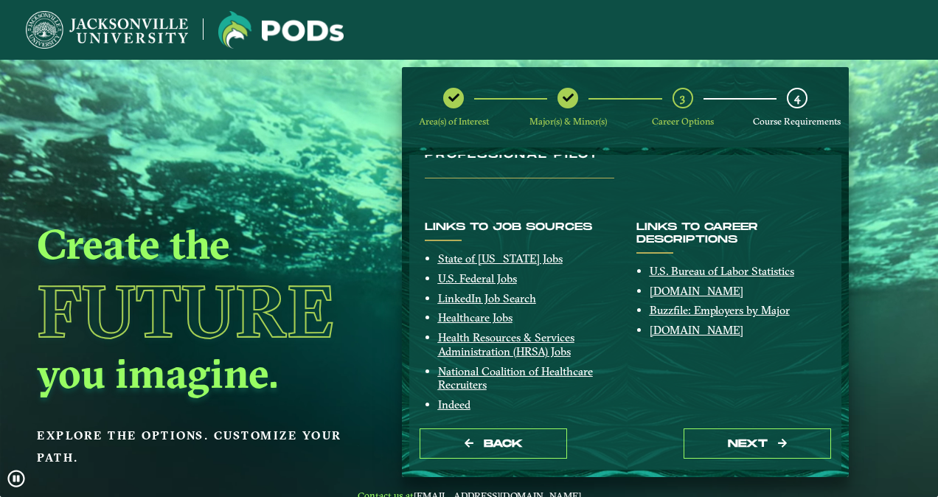
scroll to position [188, 0]
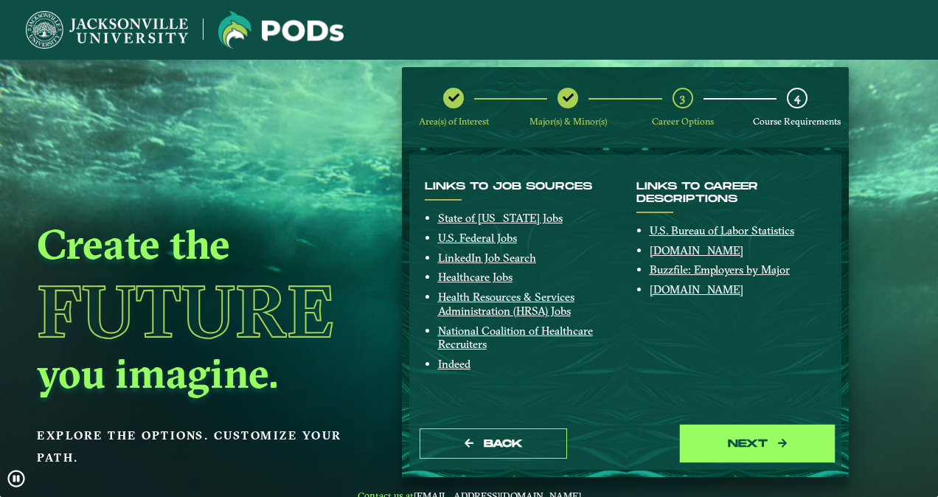
click at [734, 440] on button "next" at bounding box center [758, 444] width 148 height 30
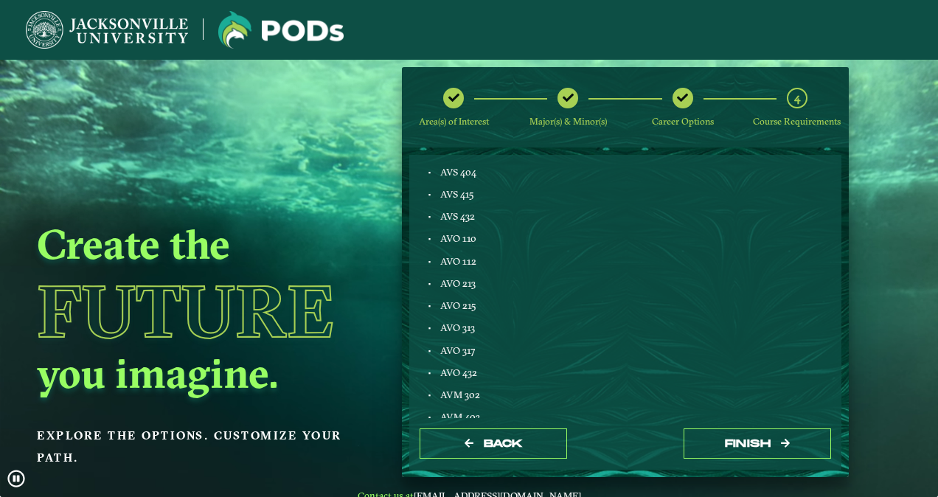
scroll to position [1002, 0]
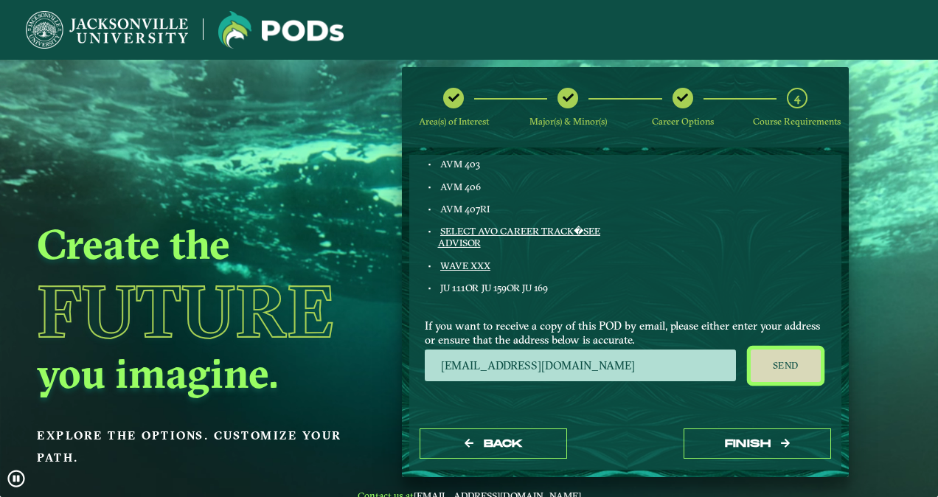
click at [774, 359] on button "Send" at bounding box center [786, 366] width 70 height 32
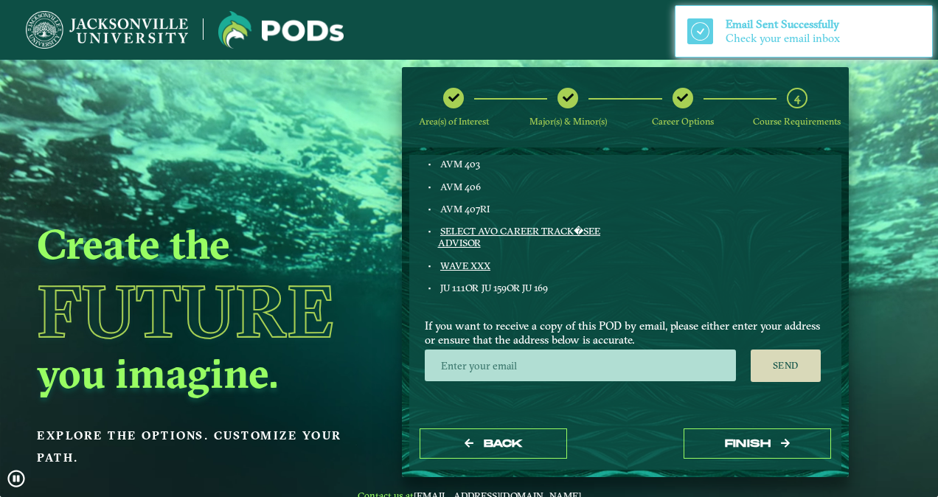
click at [780, 28] on span "Email Sent Successfully" at bounding box center [783, 24] width 114 height 14
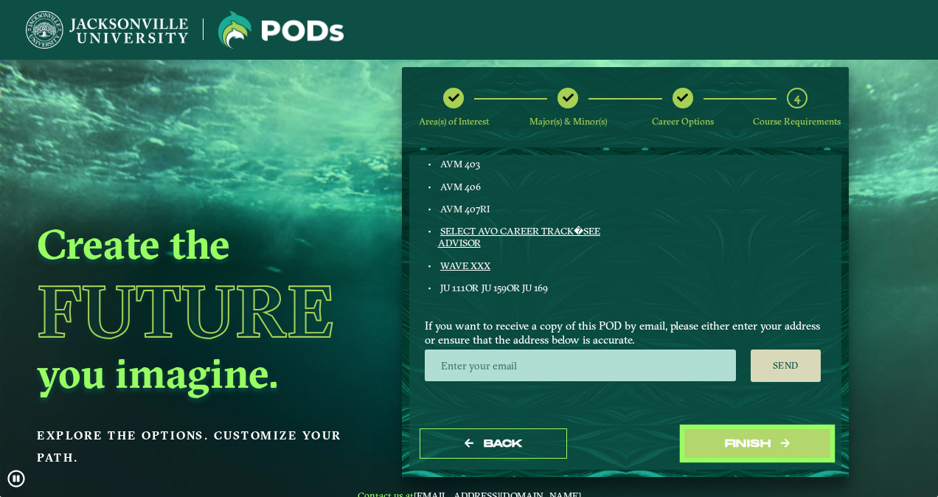
click at [752, 448] on button "Finish" at bounding box center [758, 444] width 148 height 30
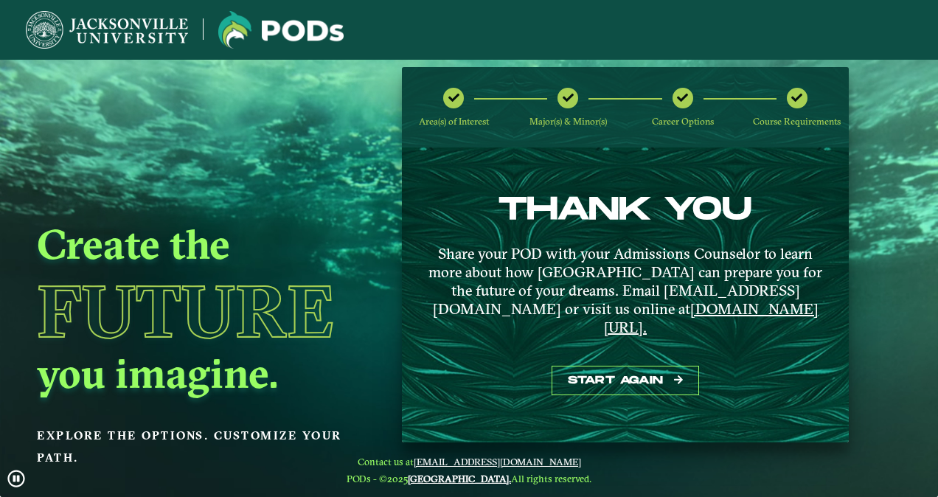
click at [686, 95] on div at bounding box center [683, 98] width 21 height 21
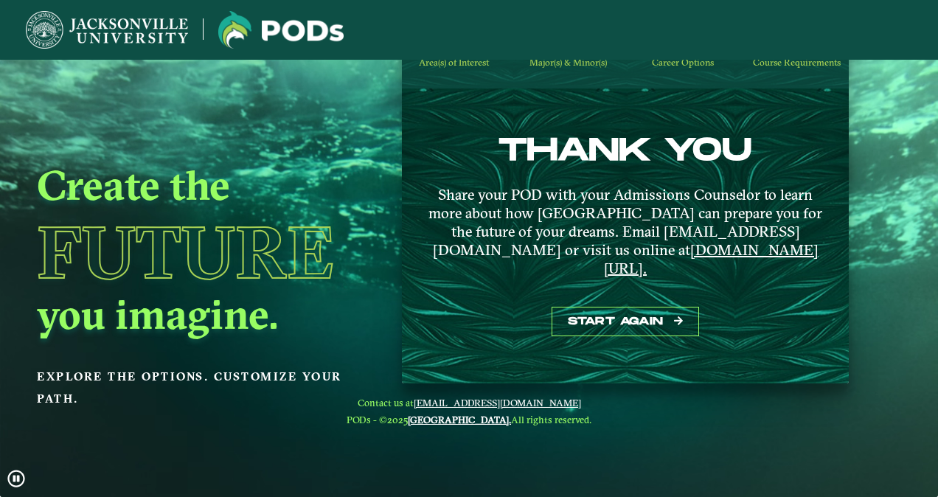
scroll to position [0, 0]
